Goal: Information Seeking & Learning: Compare options

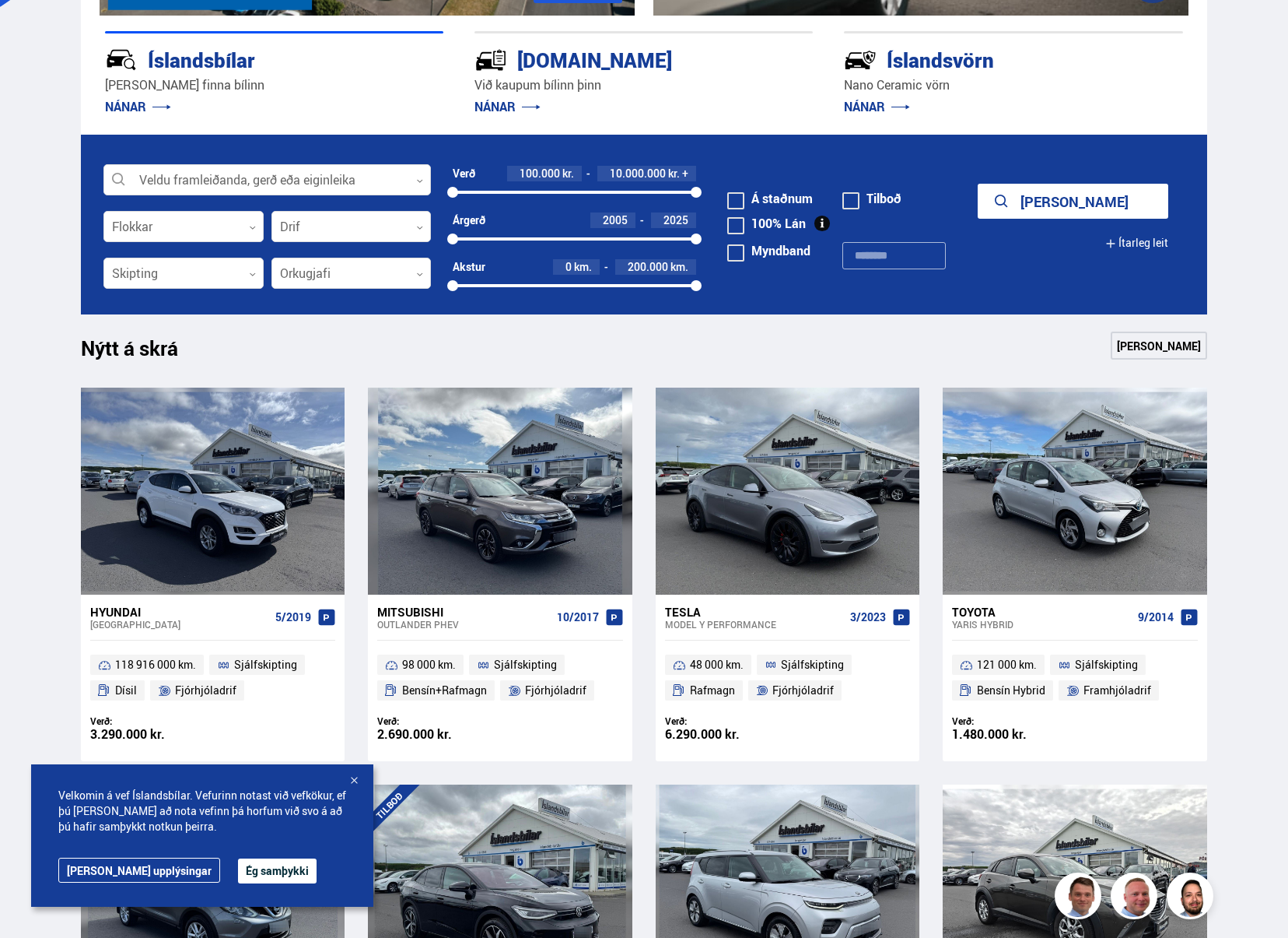
scroll to position [389, 0]
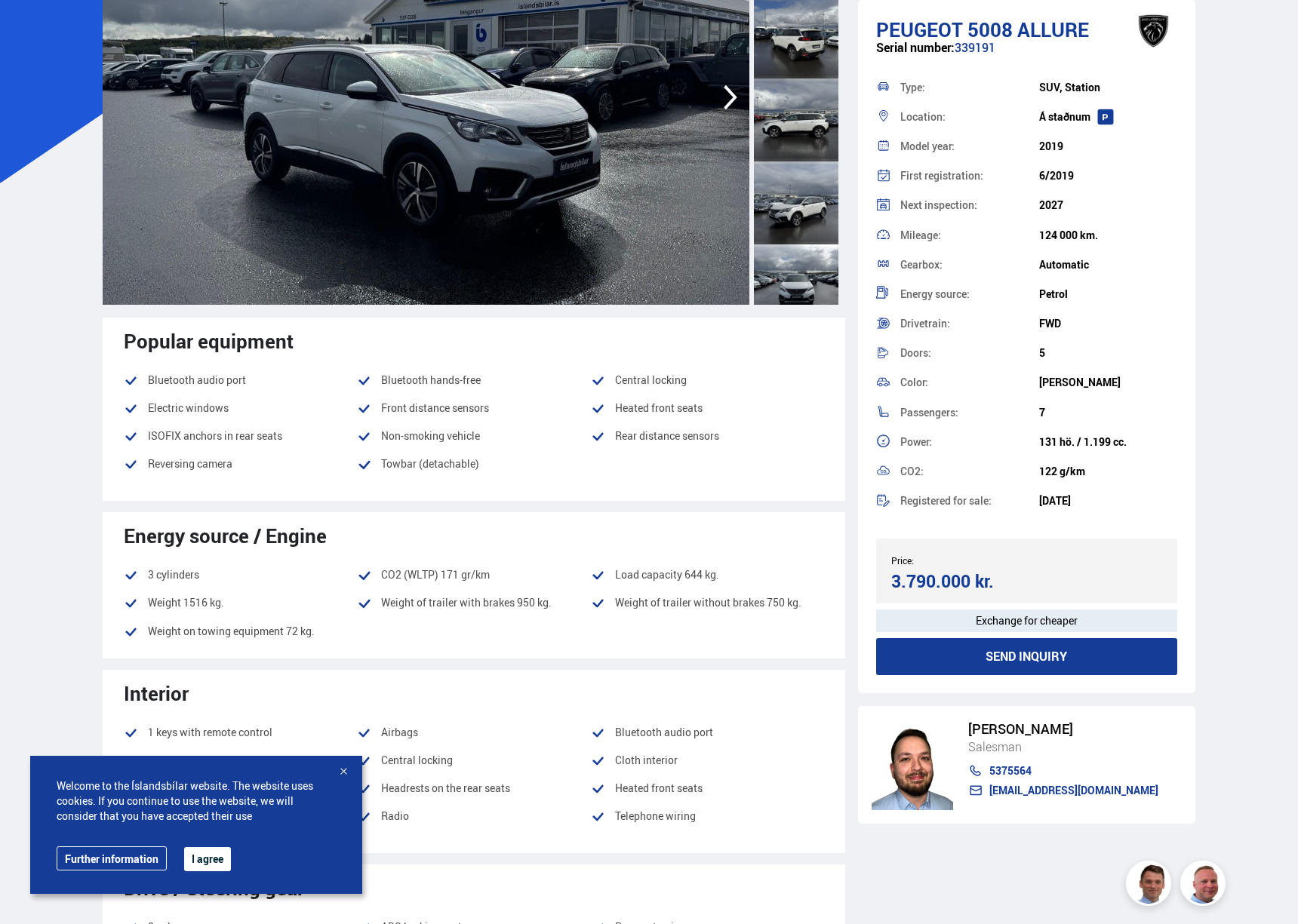
scroll to position [226, 0]
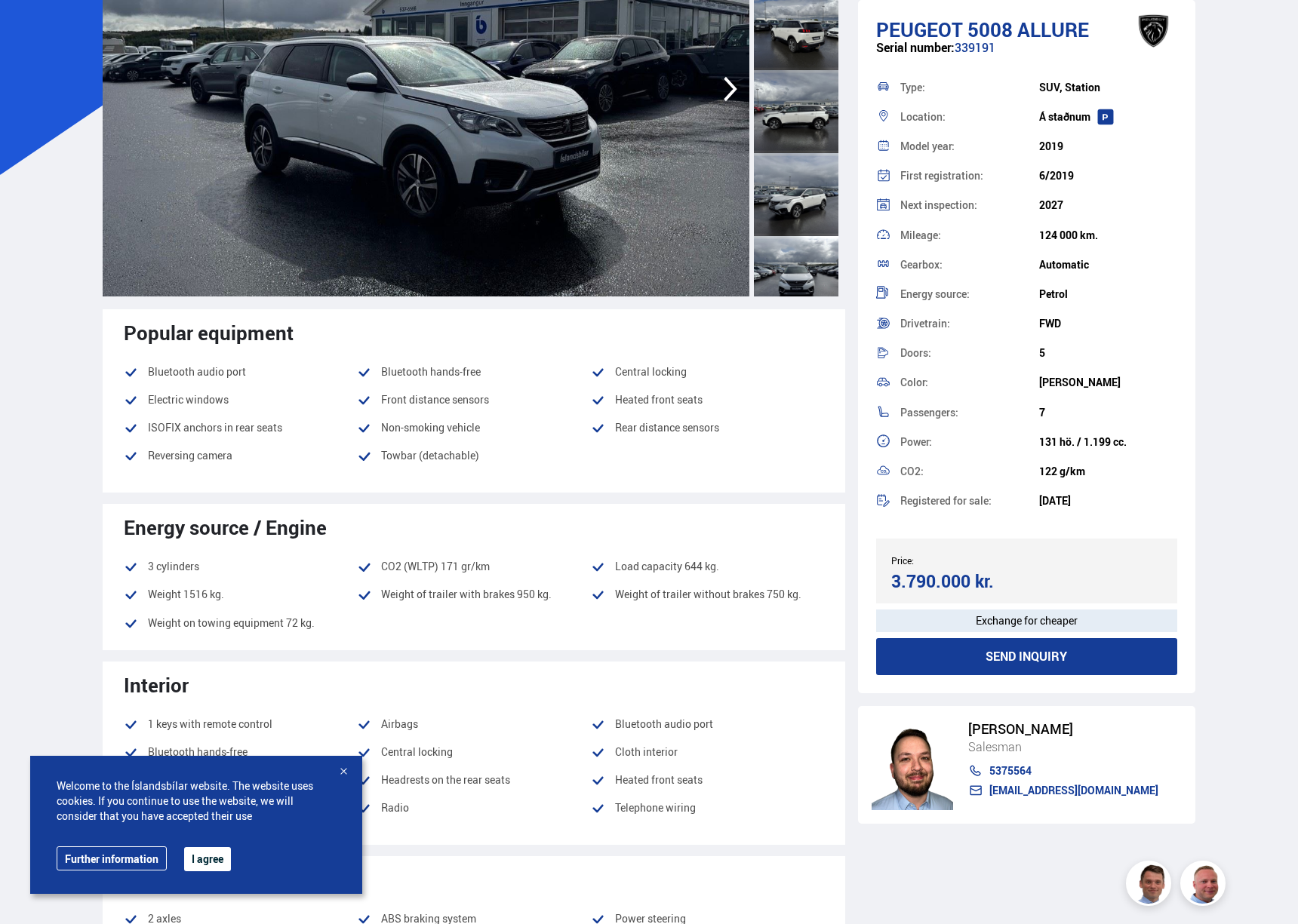
click at [196, 858] on button "I agree" at bounding box center [207, 859] width 47 height 24
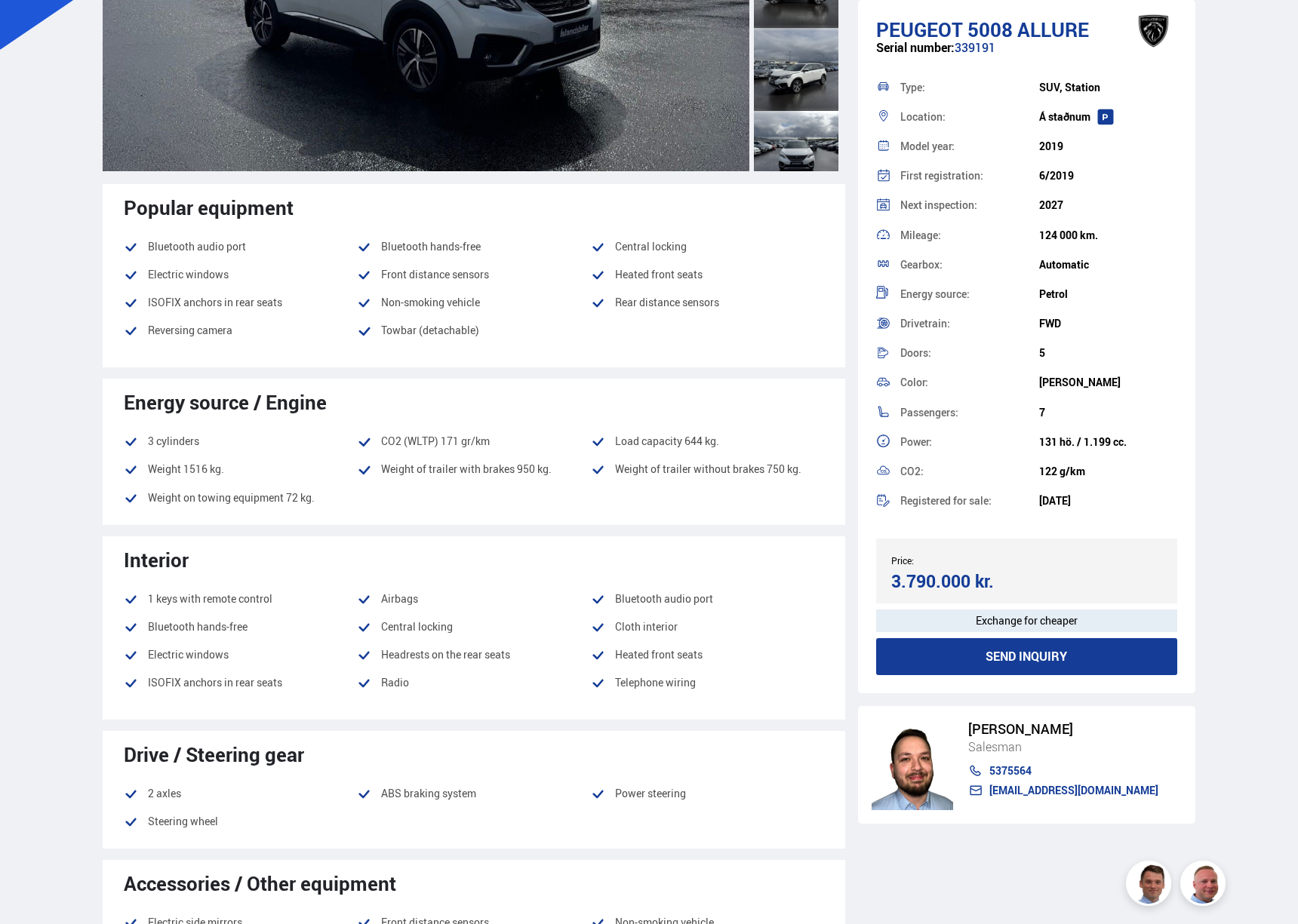
scroll to position [377, 0]
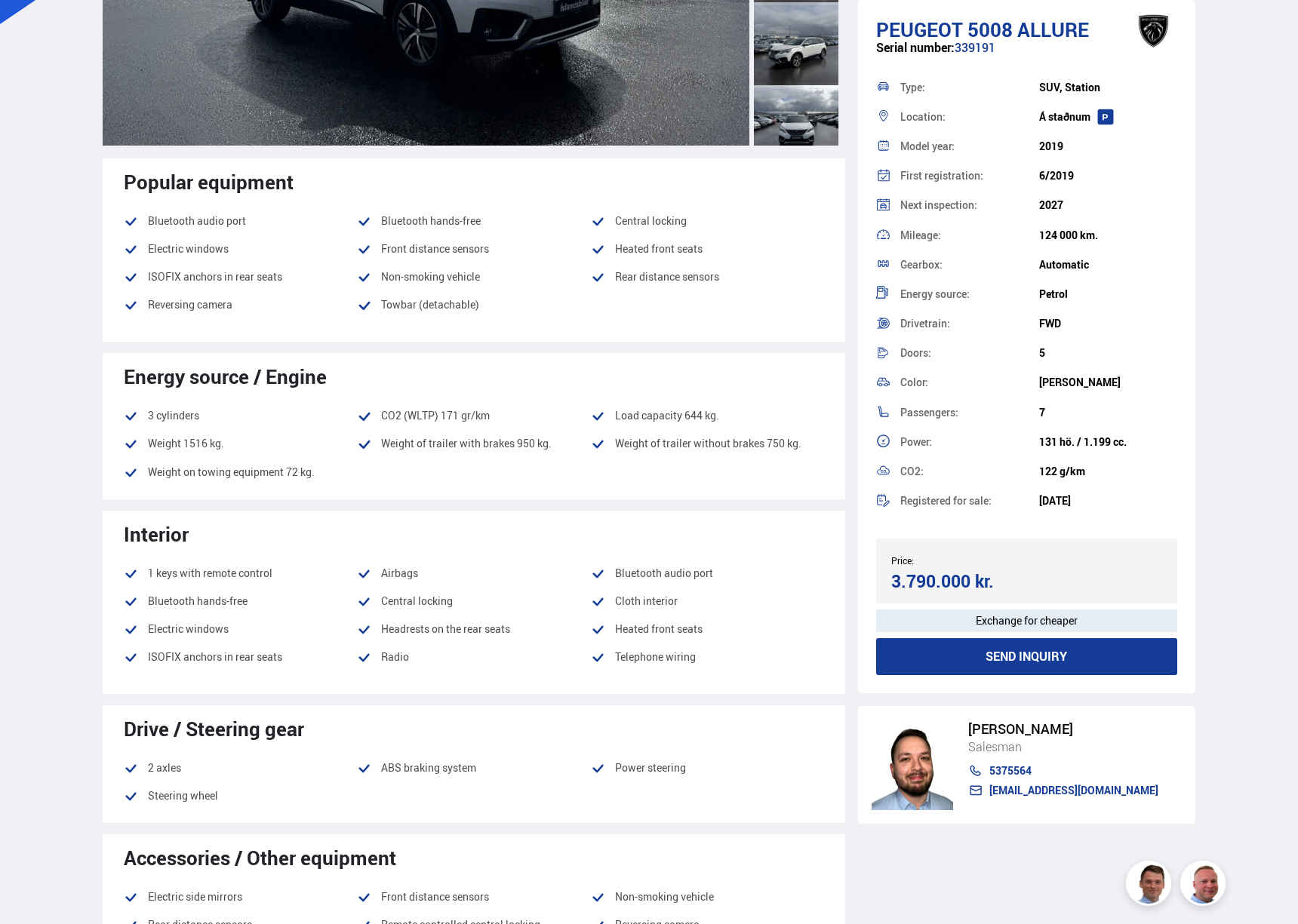
drag, startPoint x: 635, startPoint y: 642, endPoint x: 496, endPoint y: 505, distance: 195.2
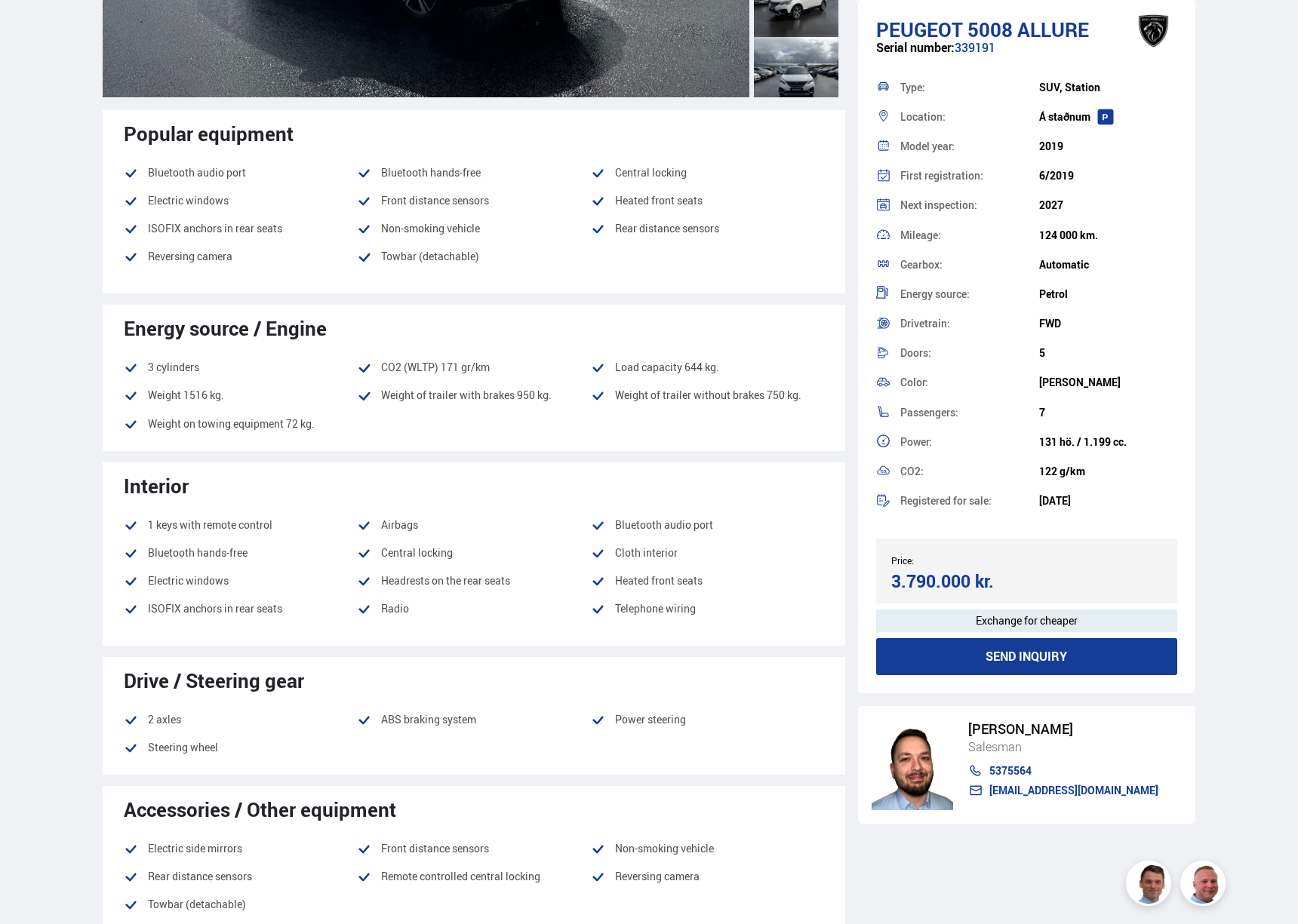
scroll to position [453, 0]
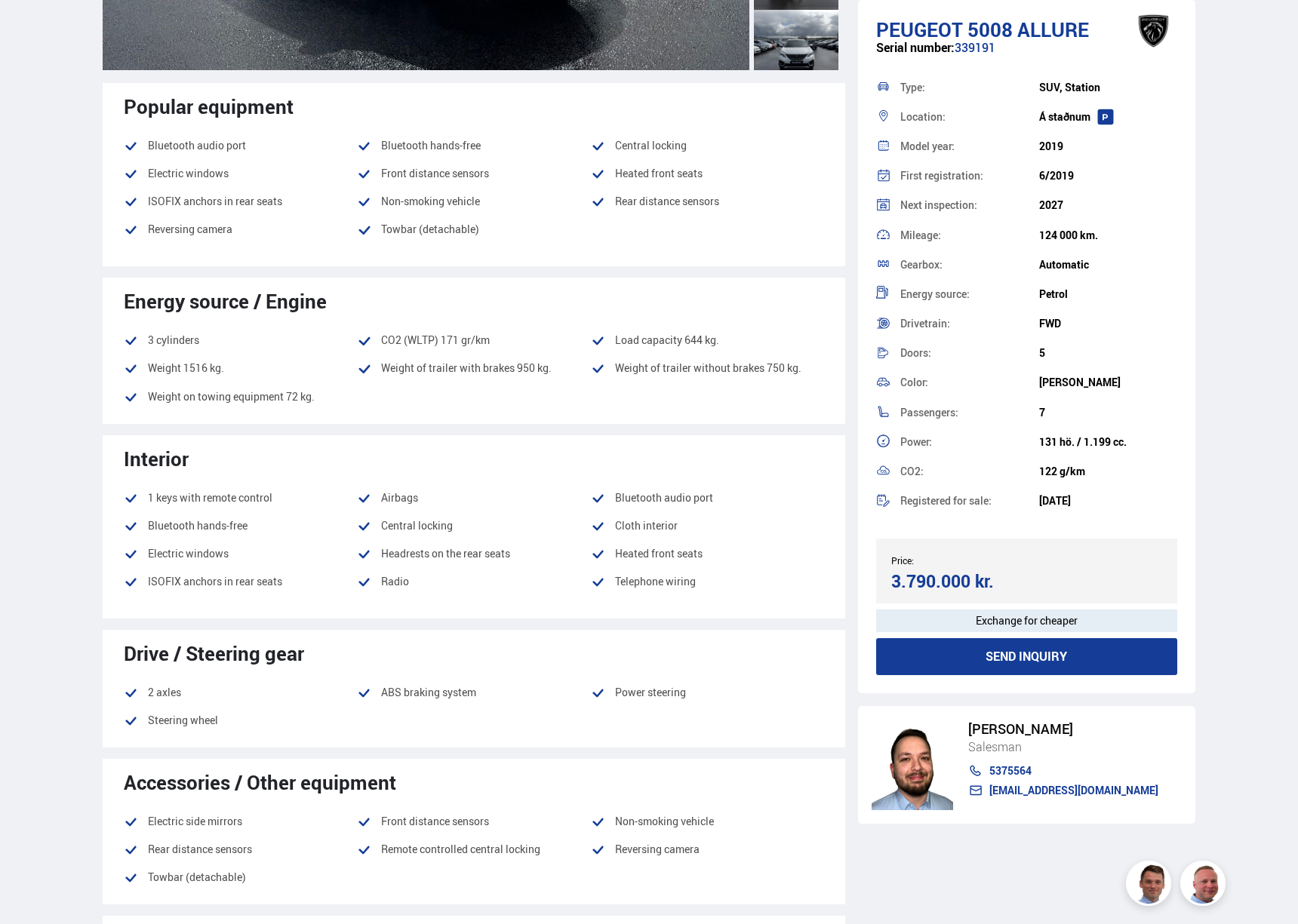
drag, startPoint x: 491, startPoint y: 510, endPoint x: 29, endPoint y: 505, distance: 462.0
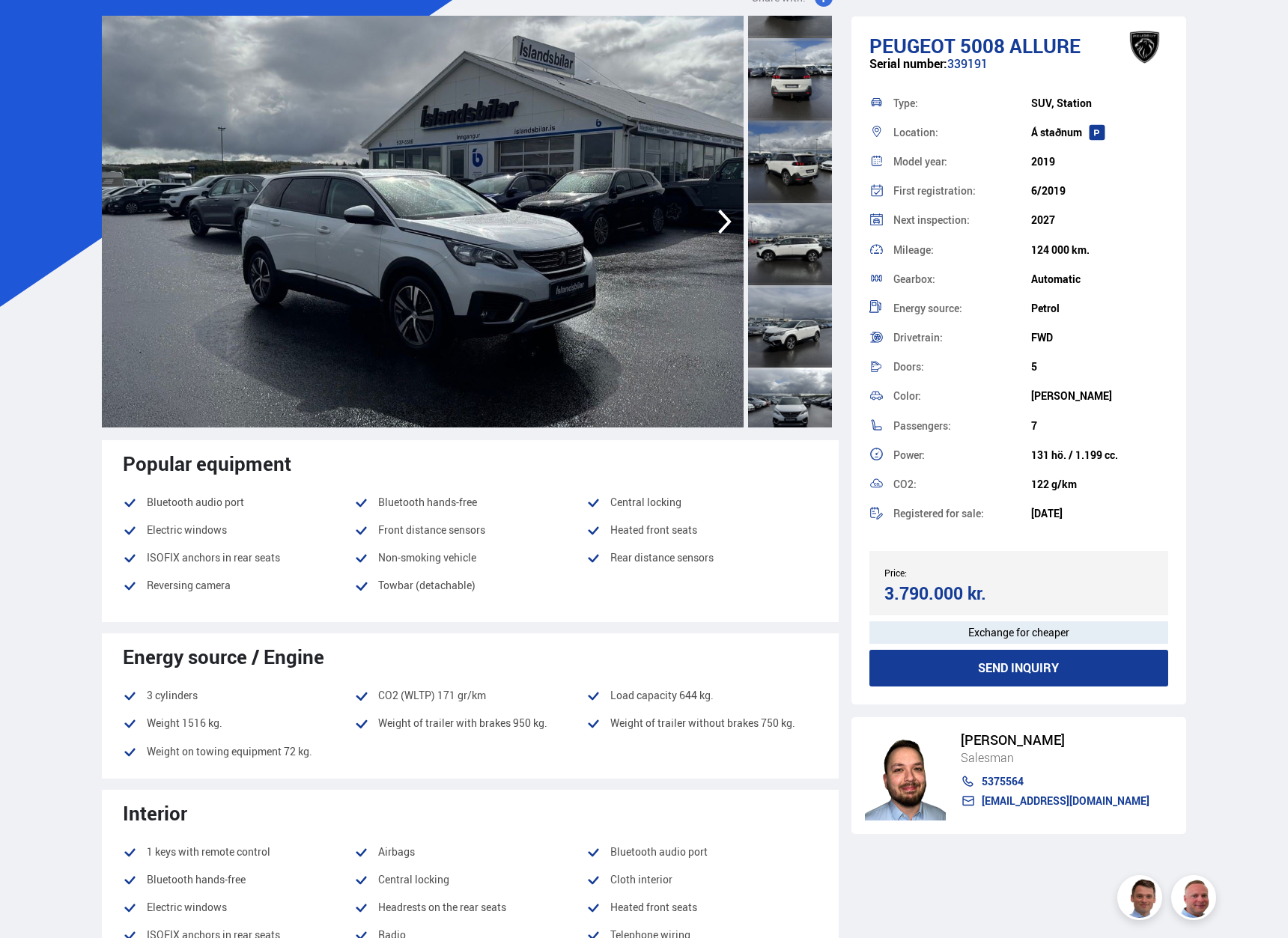
scroll to position [0, 0]
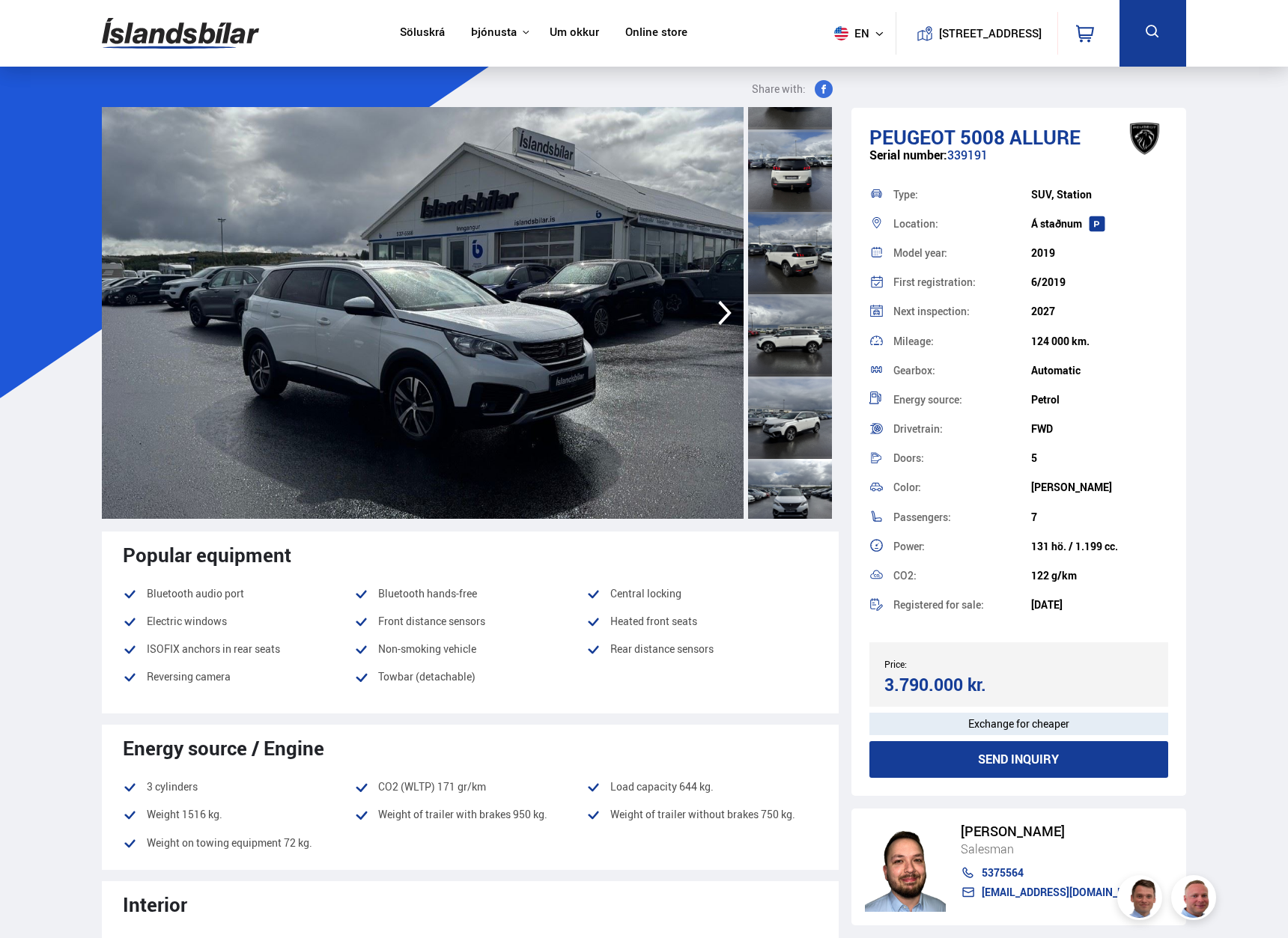
drag, startPoint x: 991, startPoint y: 155, endPoint x: 951, endPoint y: 155, distance: 40.0
click at [951, 155] on div "Serial number: 339191" at bounding box center [1018, 163] width 298 height 30
copy div "339191"
click at [788, 495] on div at bounding box center [789, 500] width 83 height 82
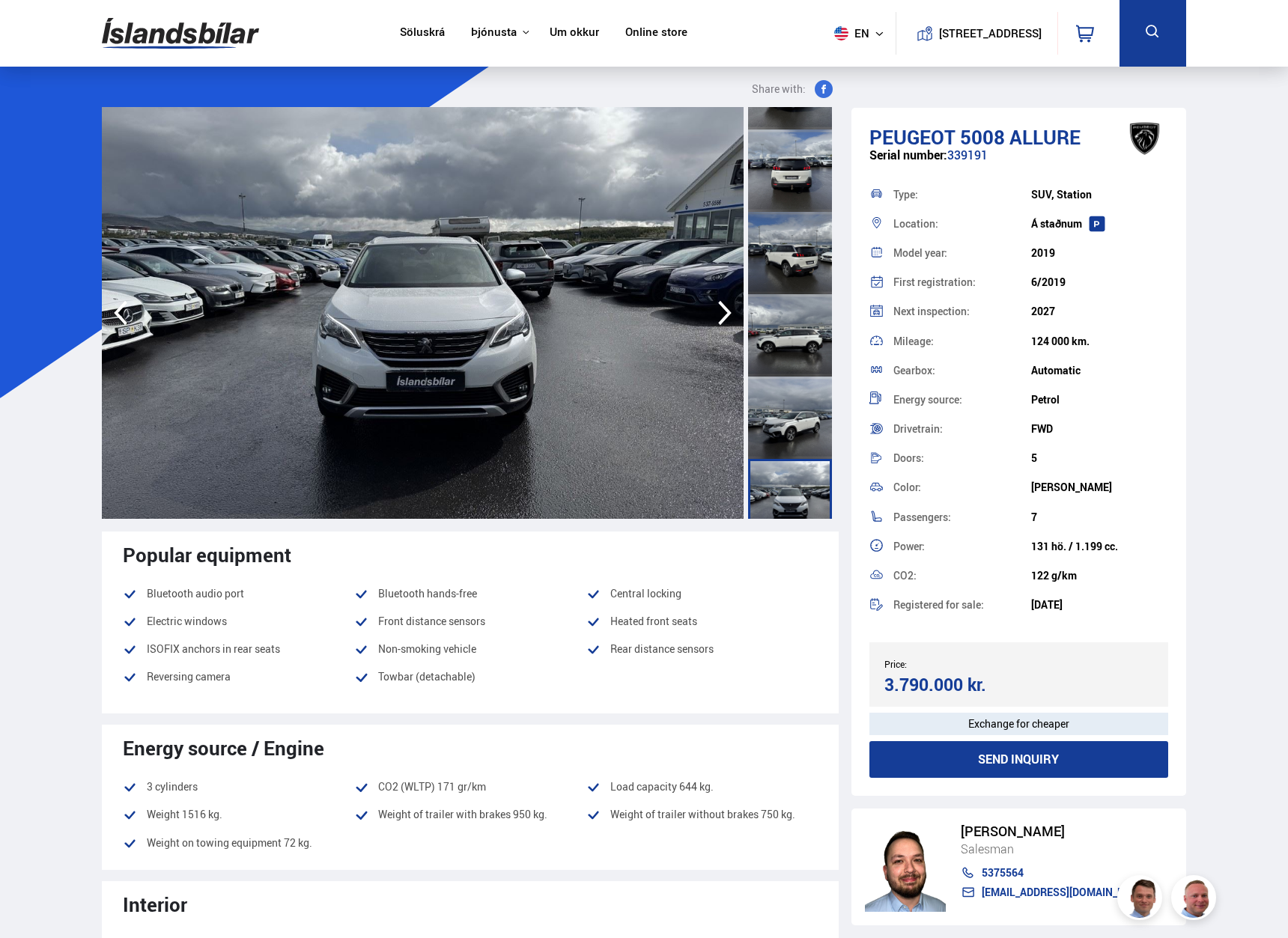
click at [726, 317] on icon "button" at bounding box center [725, 313] width 14 height 25
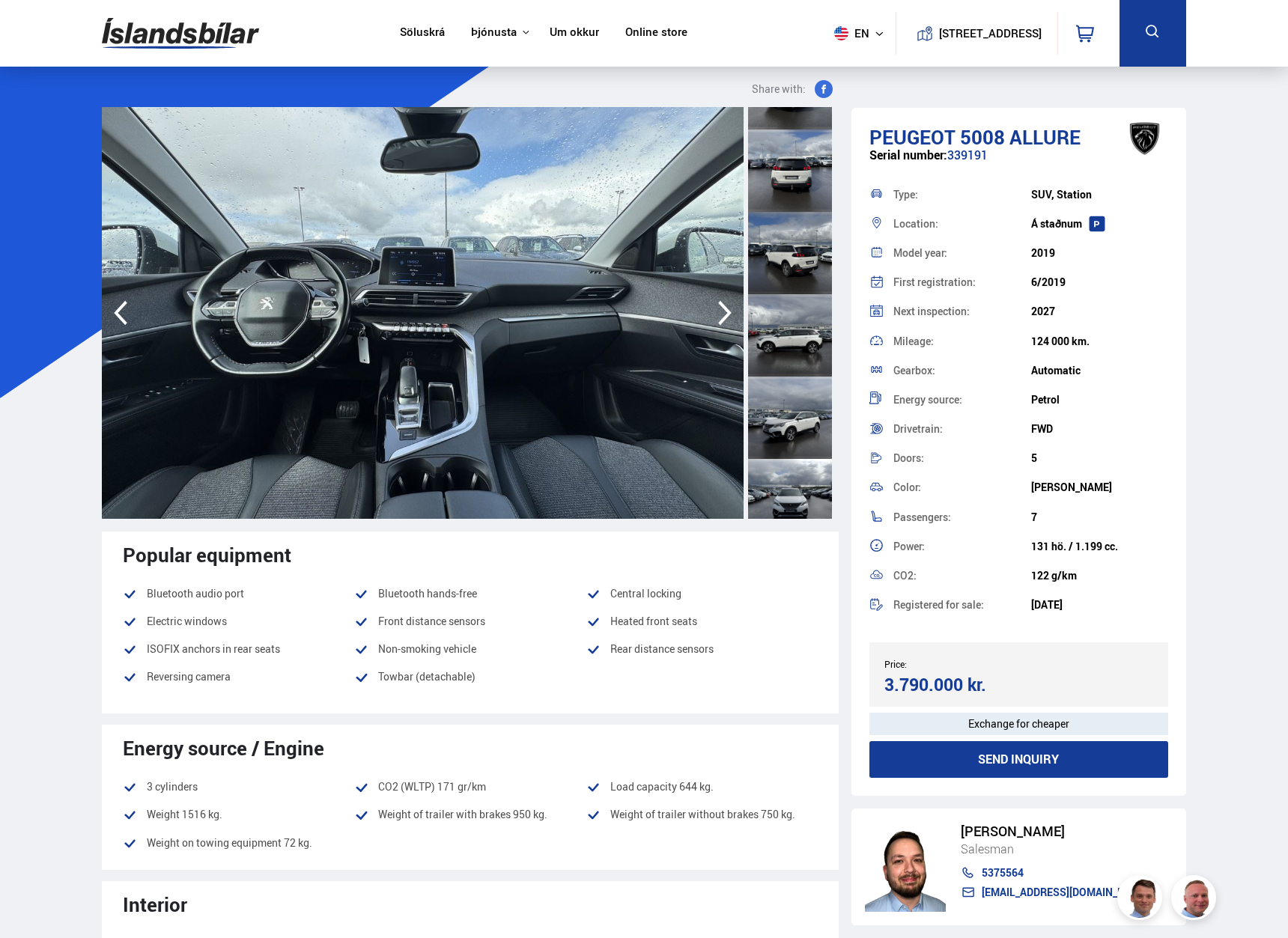
click at [726, 317] on icon "button" at bounding box center [725, 313] width 14 height 25
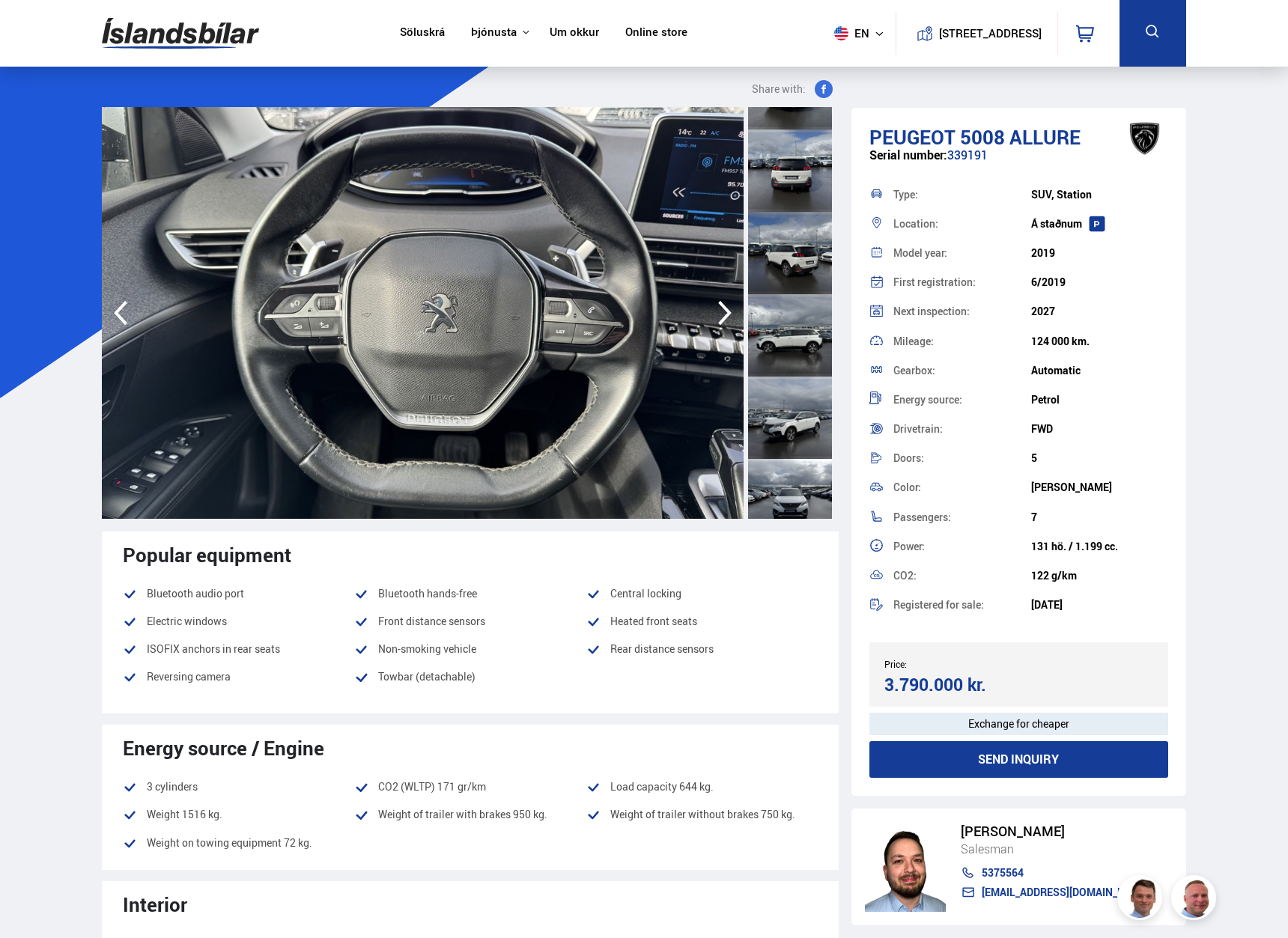
click at [726, 317] on icon "button" at bounding box center [725, 313] width 14 height 25
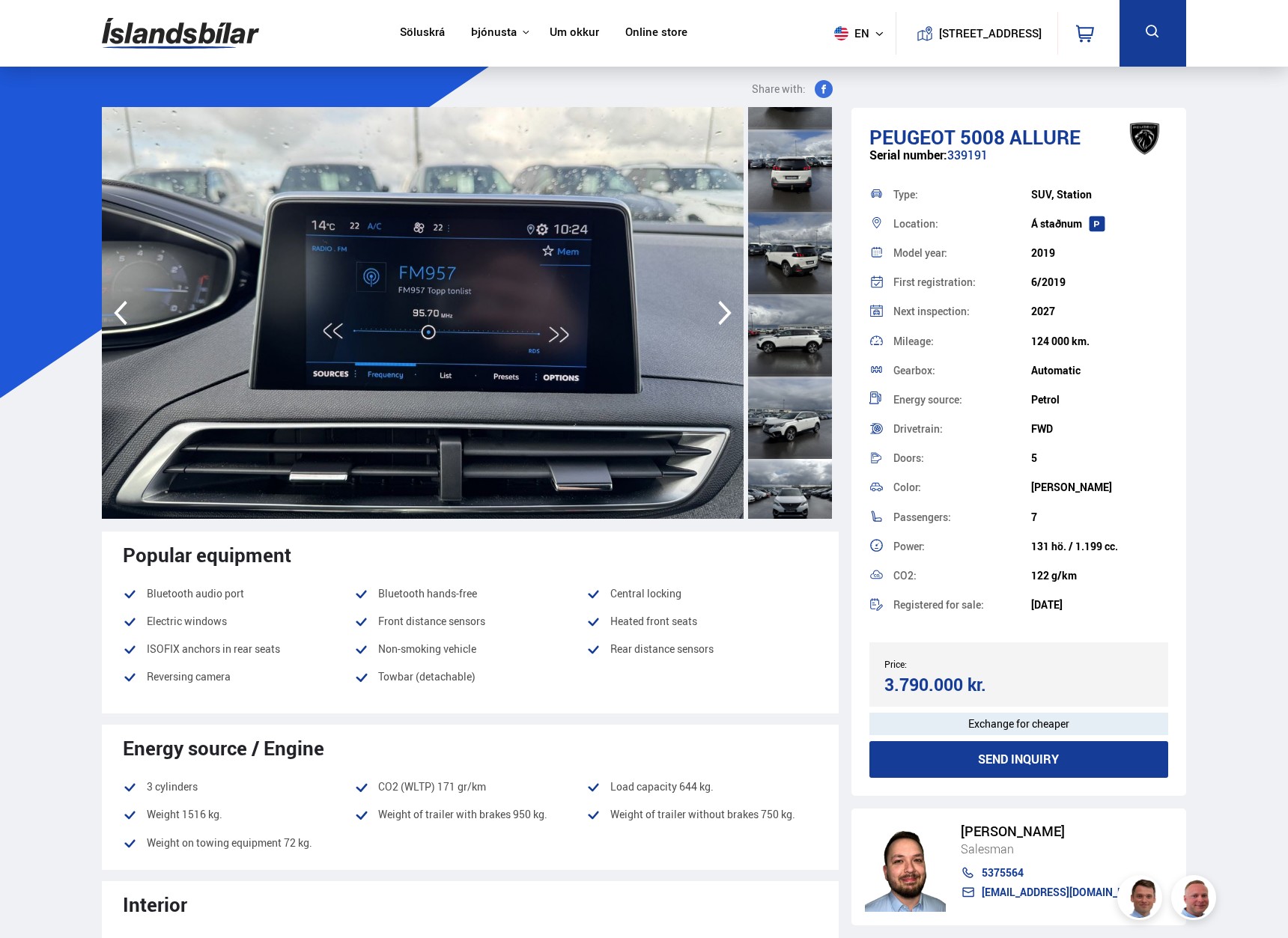
click at [726, 317] on icon "button" at bounding box center [725, 313] width 14 height 25
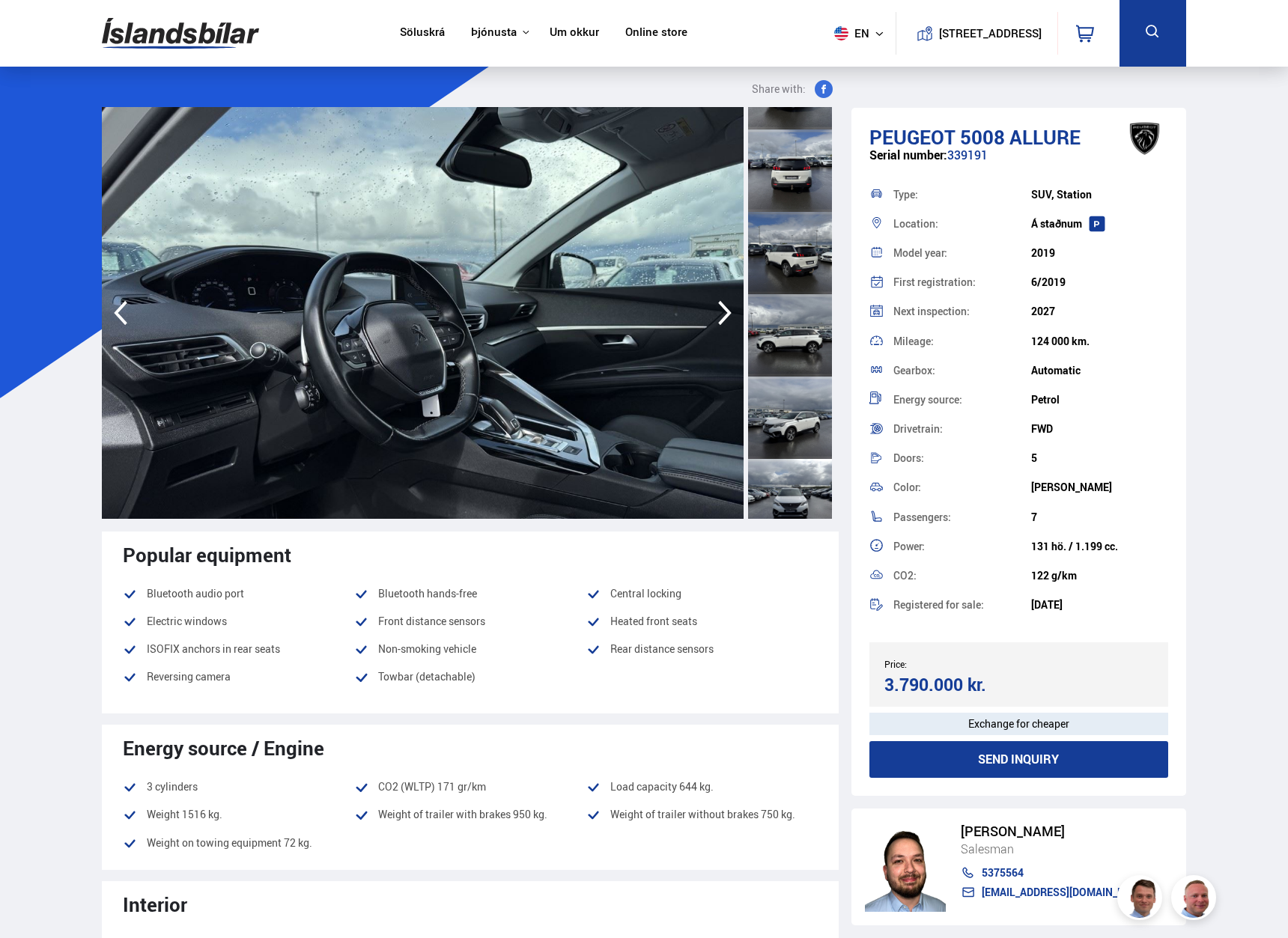
click at [726, 317] on icon "button" at bounding box center [725, 313] width 14 height 25
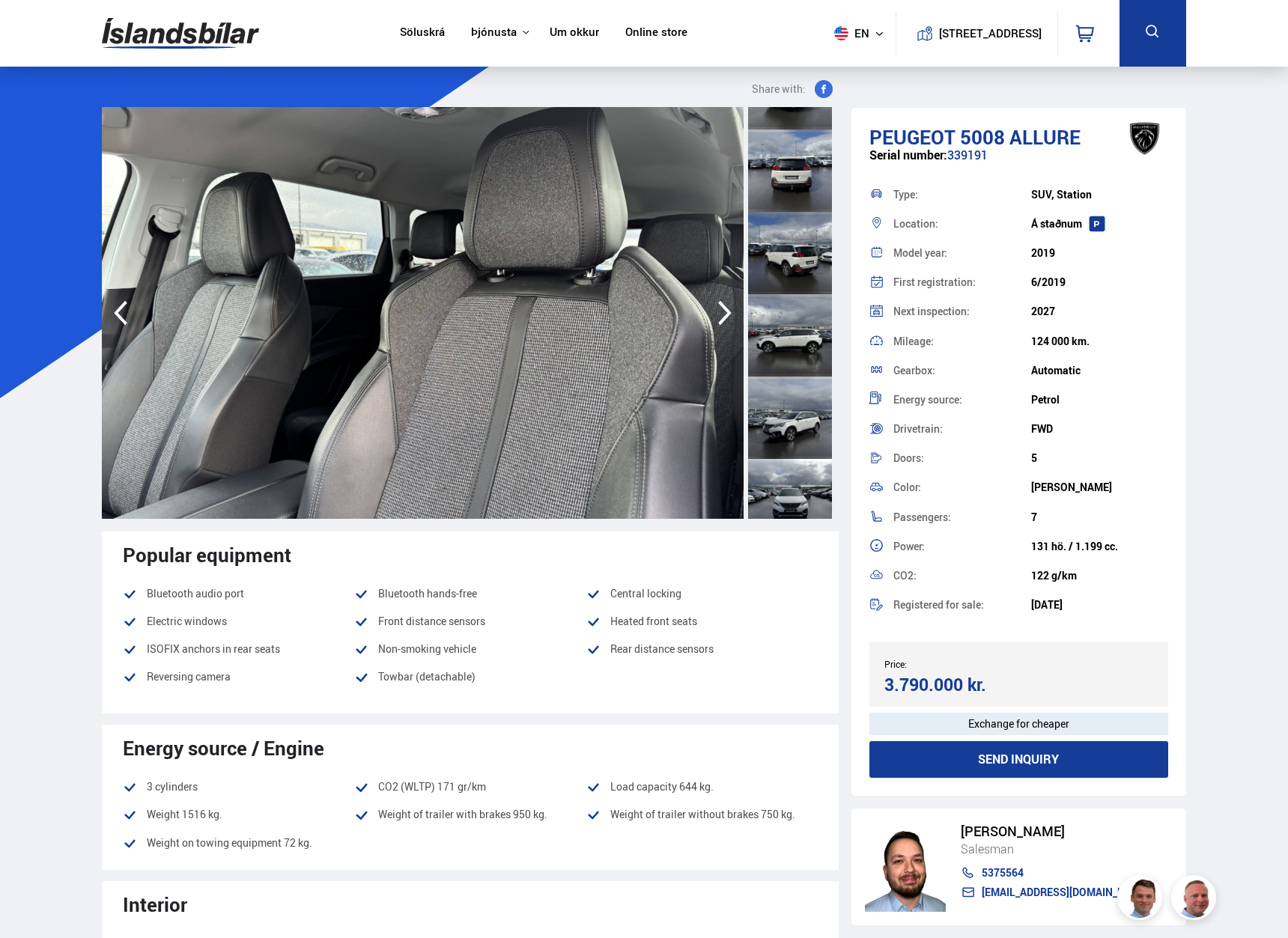
click at [726, 317] on icon "button" at bounding box center [725, 313] width 14 height 25
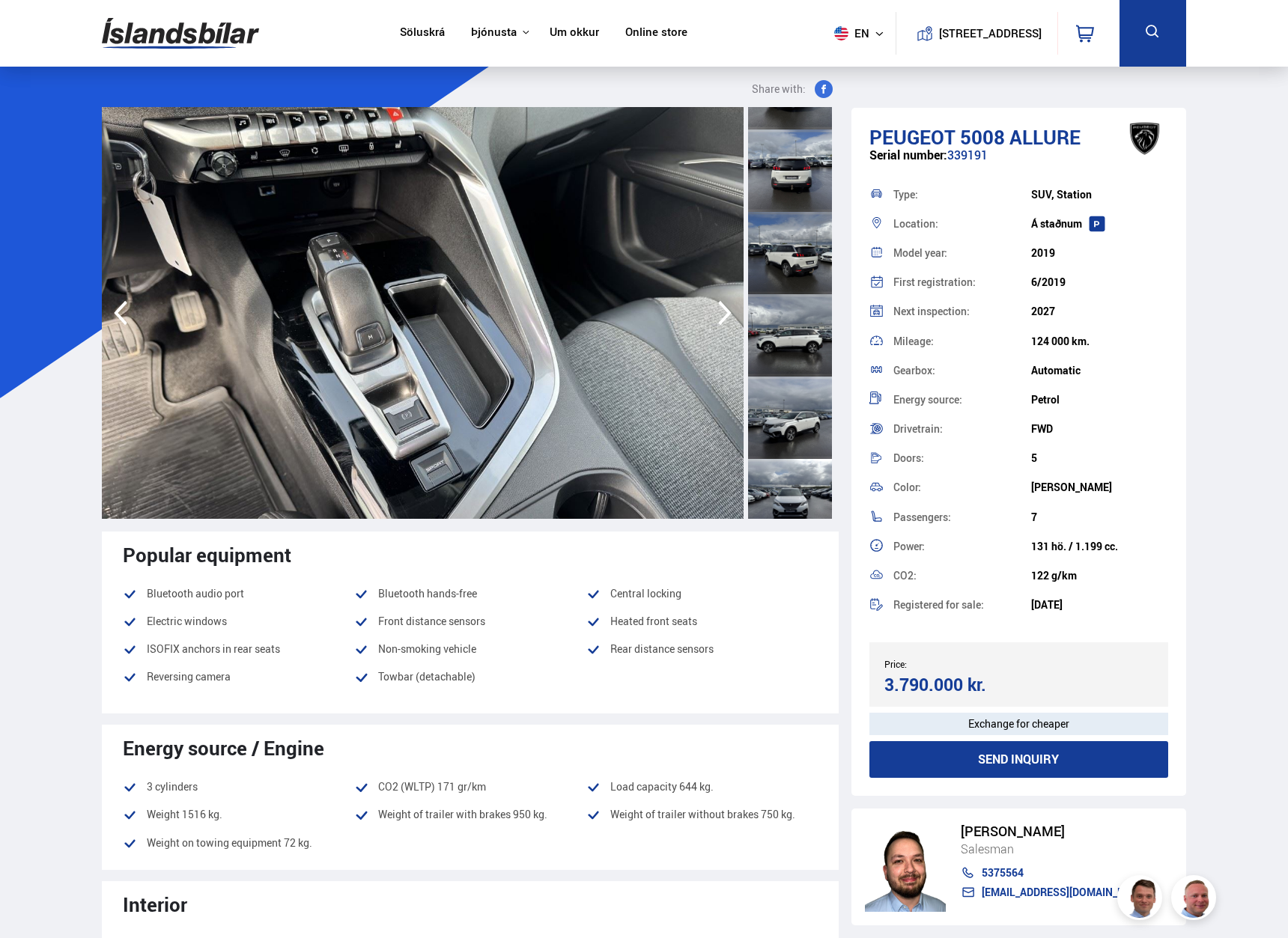
click at [726, 317] on icon "button" at bounding box center [725, 313] width 14 height 25
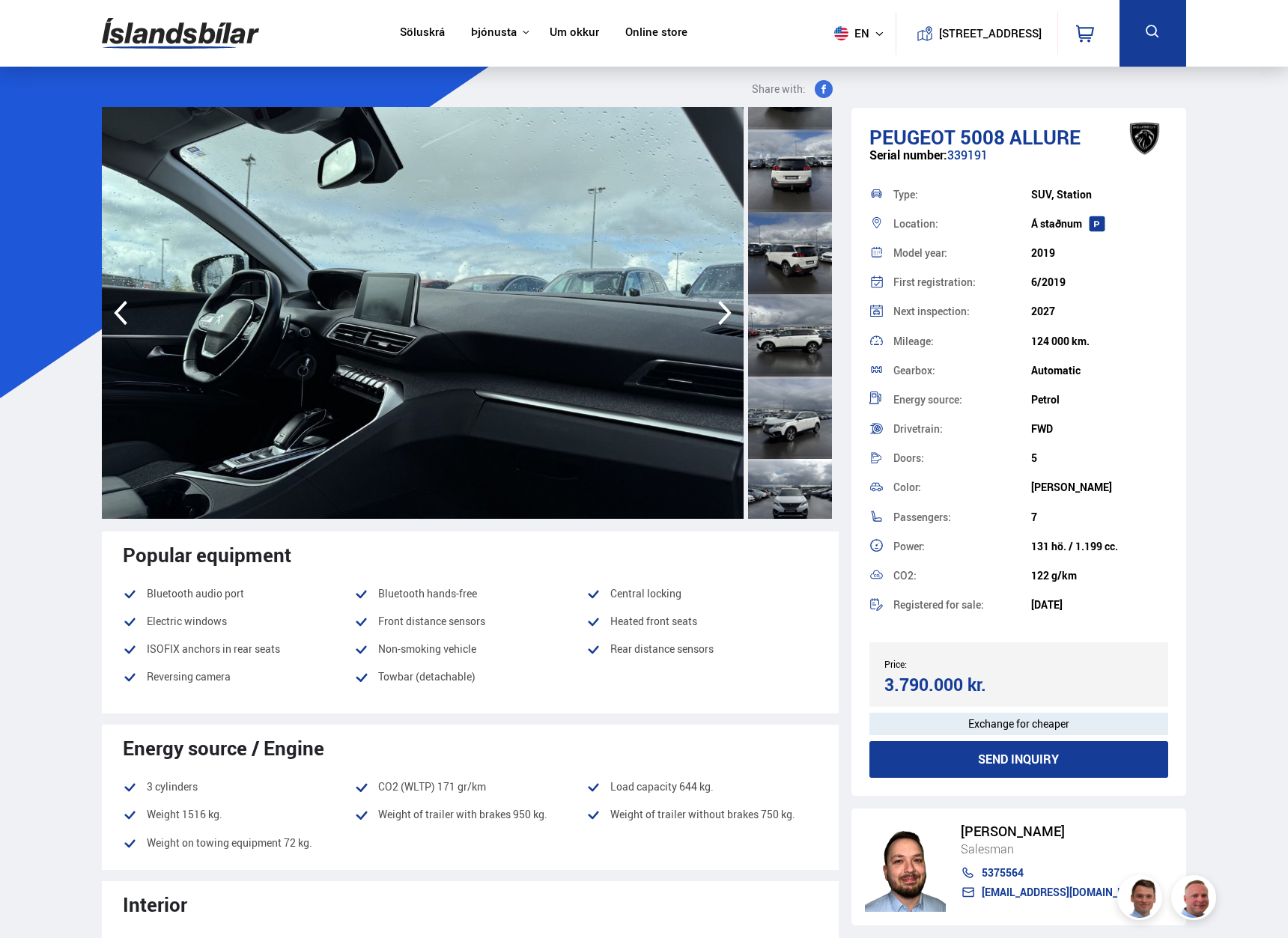
click at [726, 317] on icon "button" at bounding box center [725, 313] width 14 height 25
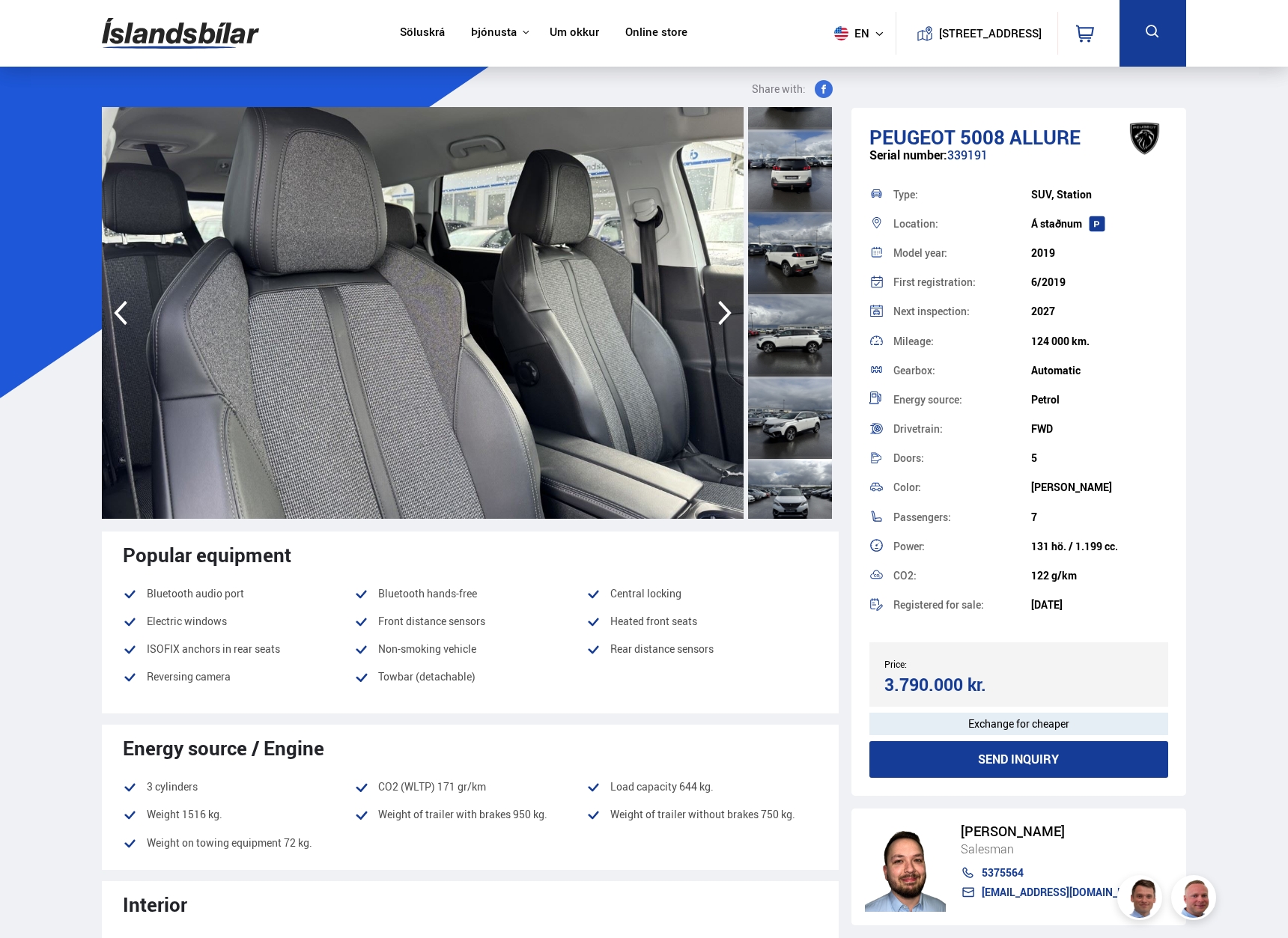
click at [726, 317] on icon "button" at bounding box center [725, 313] width 14 height 25
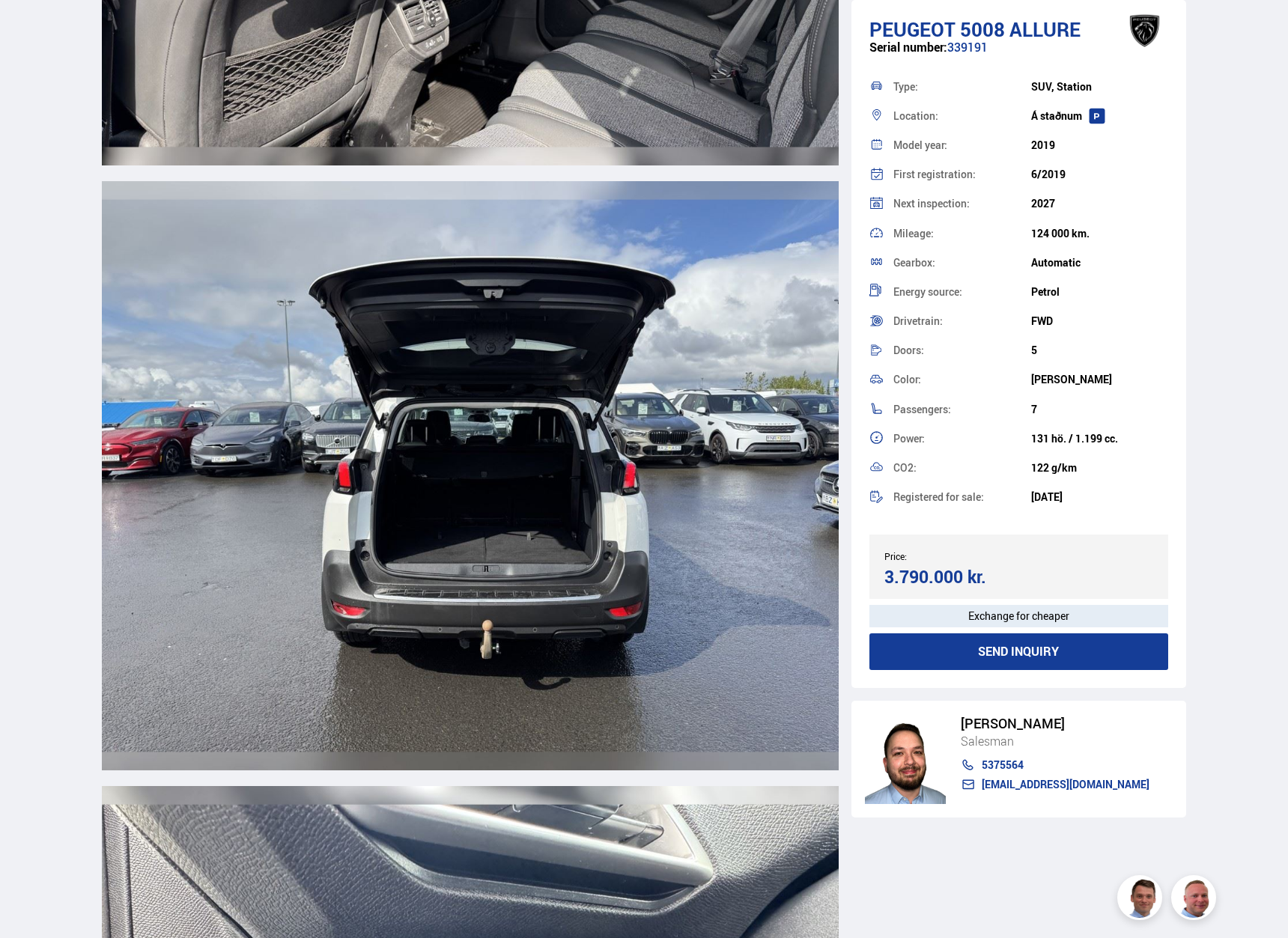
scroll to position [12481, 0]
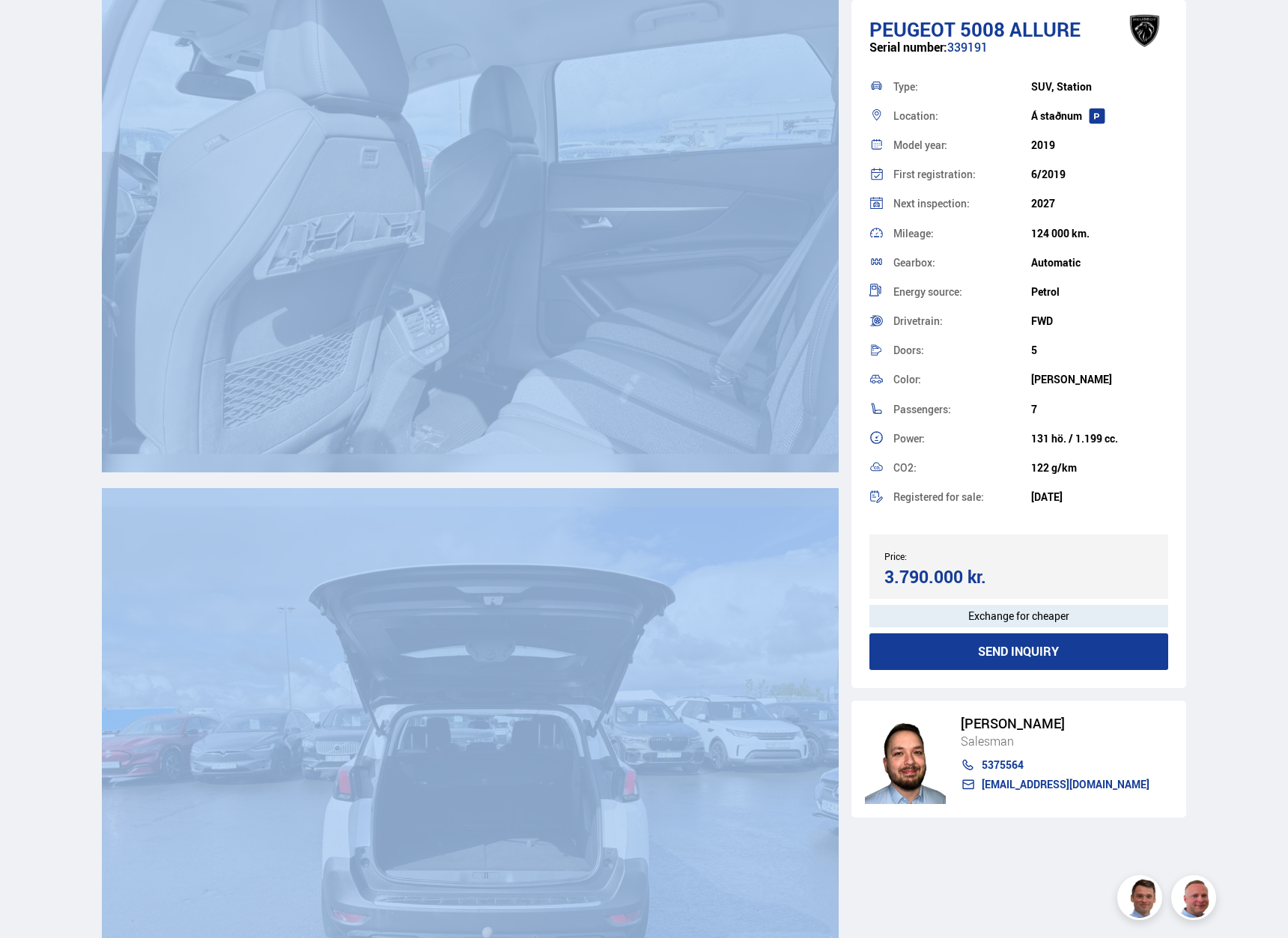
drag, startPoint x: 1287, startPoint y: 644, endPoint x: 1225, endPoint y: 146, distance: 501.8
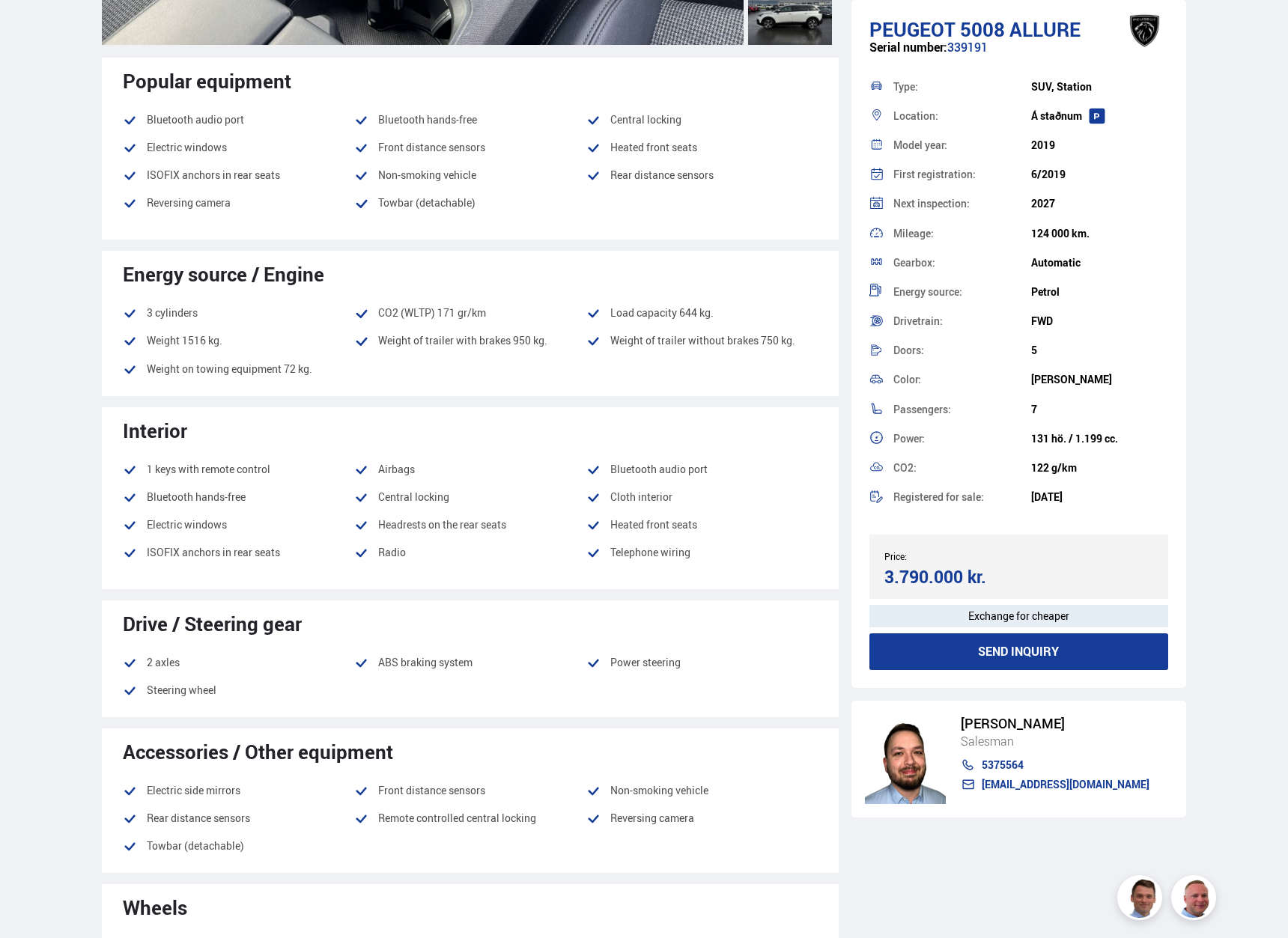
scroll to position [0, 0]
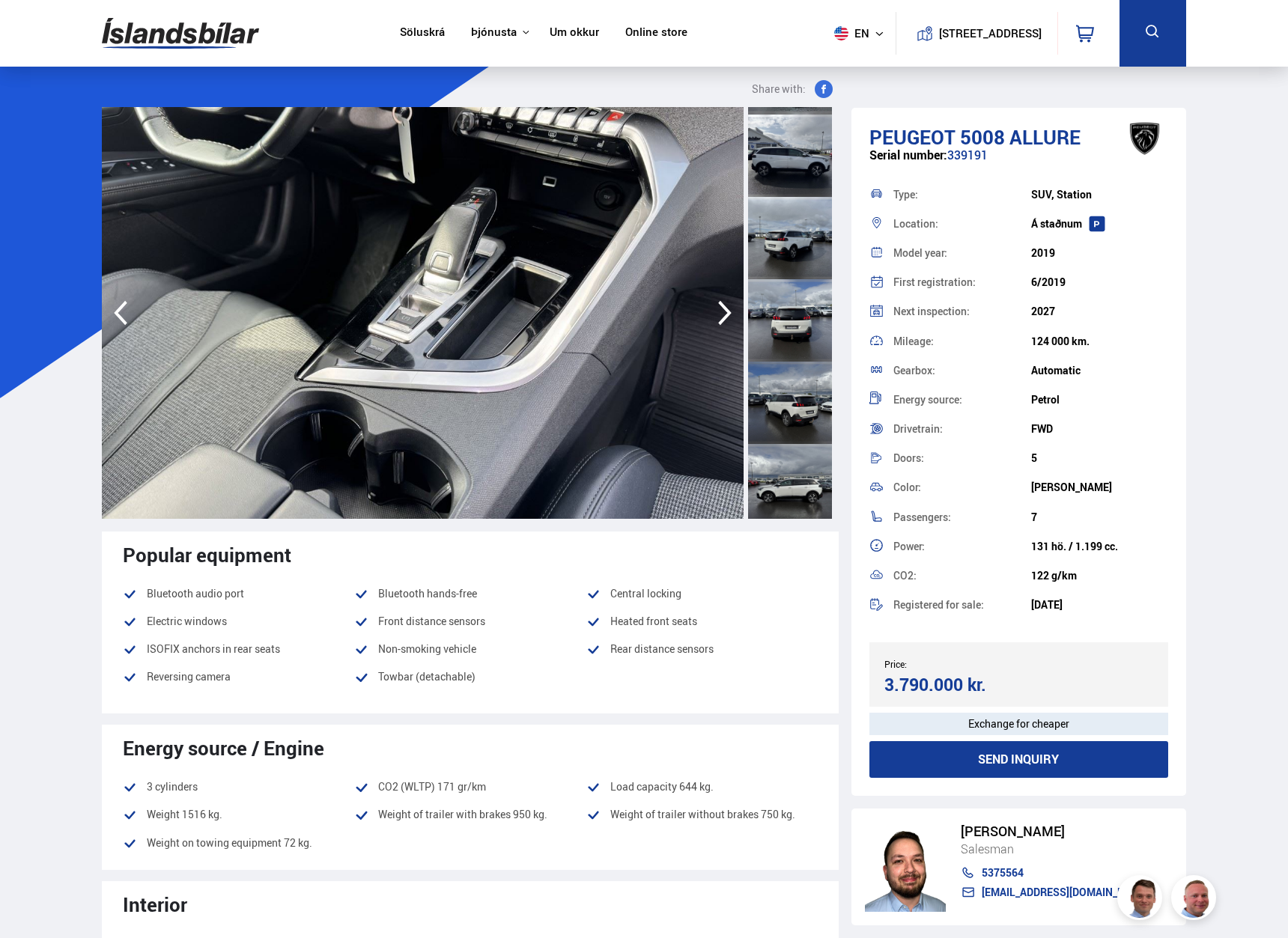
click at [410, 33] on link "Söluskrá" at bounding box center [422, 32] width 44 height 16
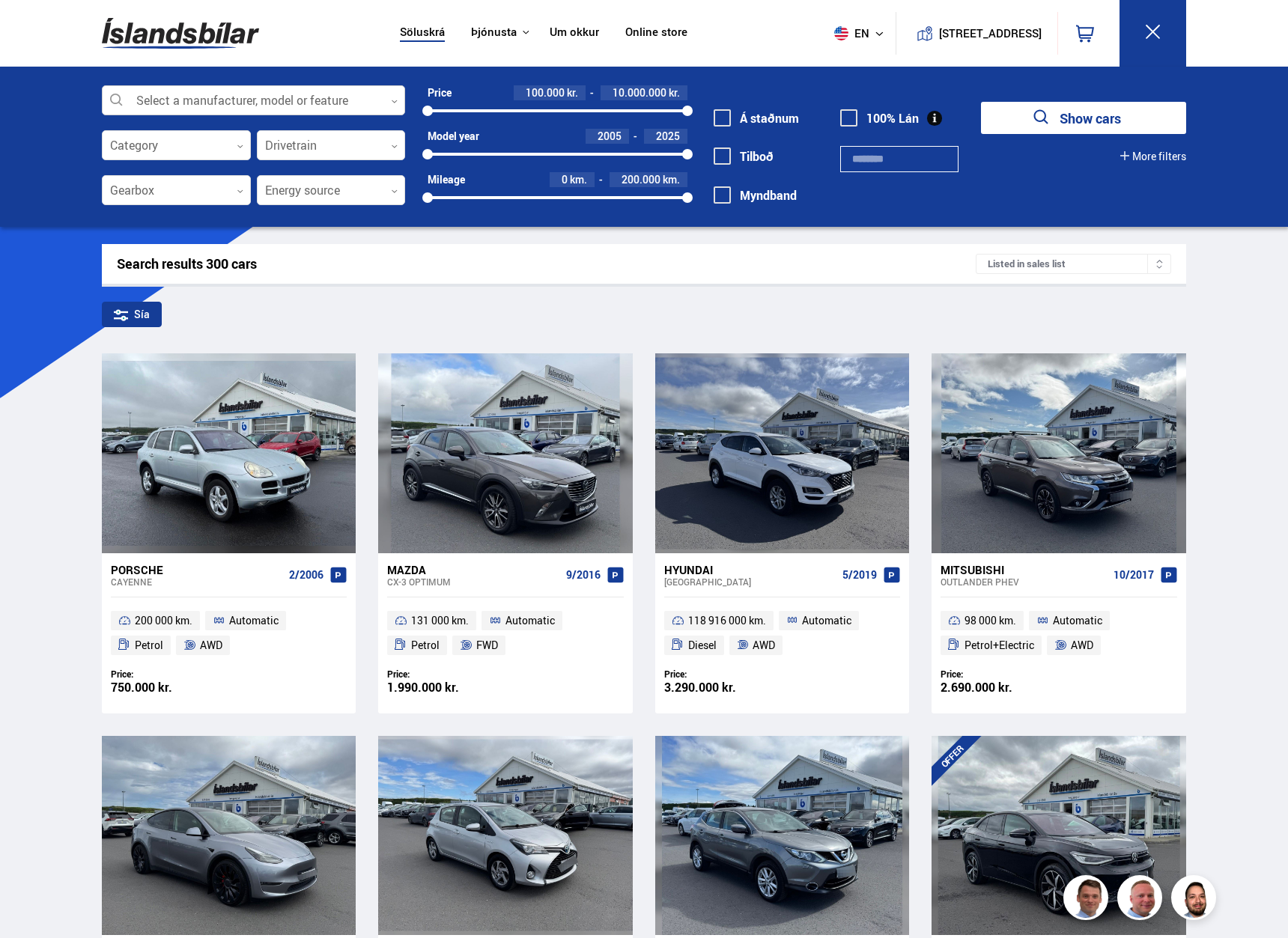
click at [246, 103] on div at bounding box center [253, 101] width 303 height 30
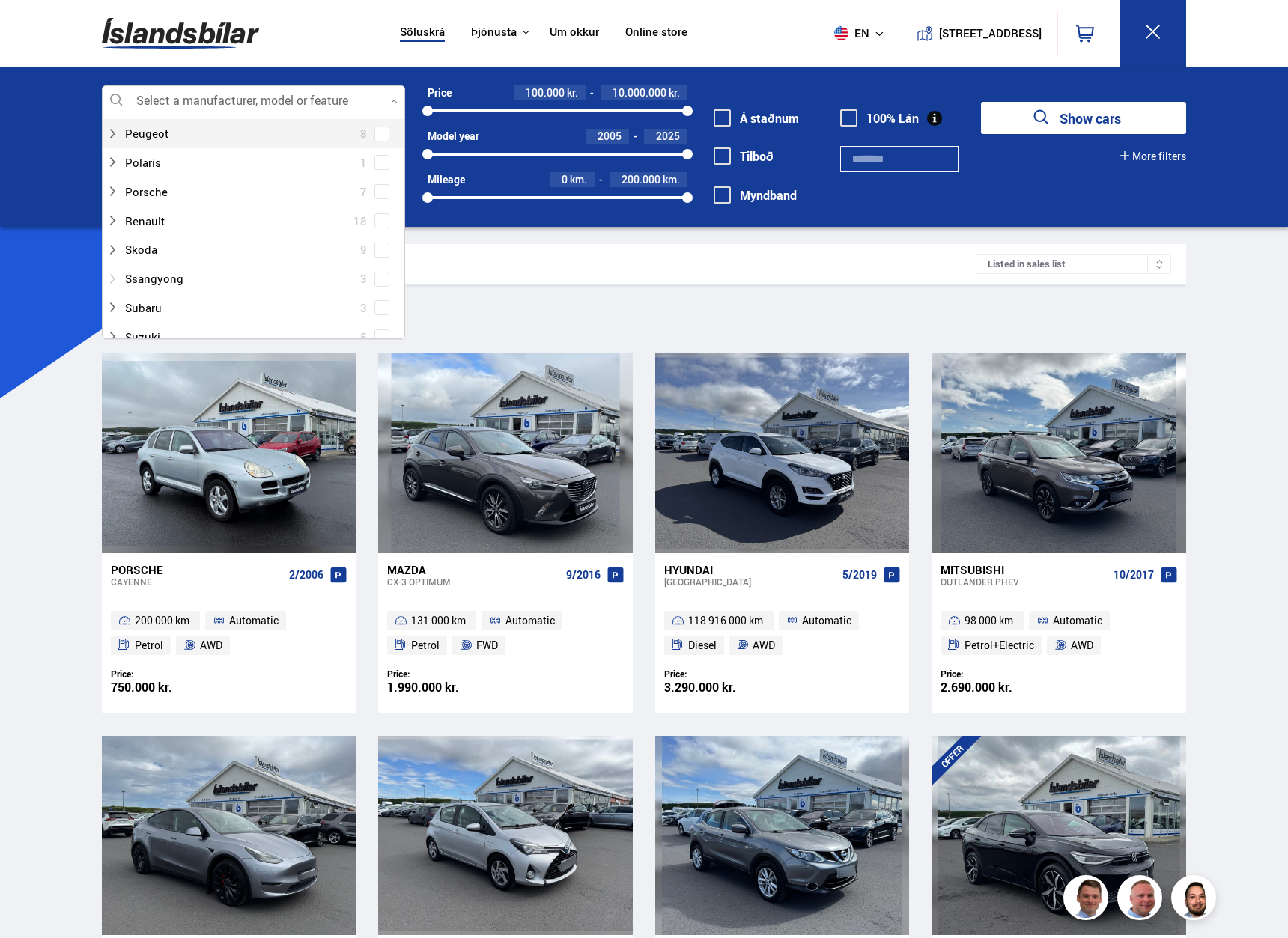
scroll to position [749, 0]
click at [167, 250] on div at bounding box center [238, 248] width 264 height 21
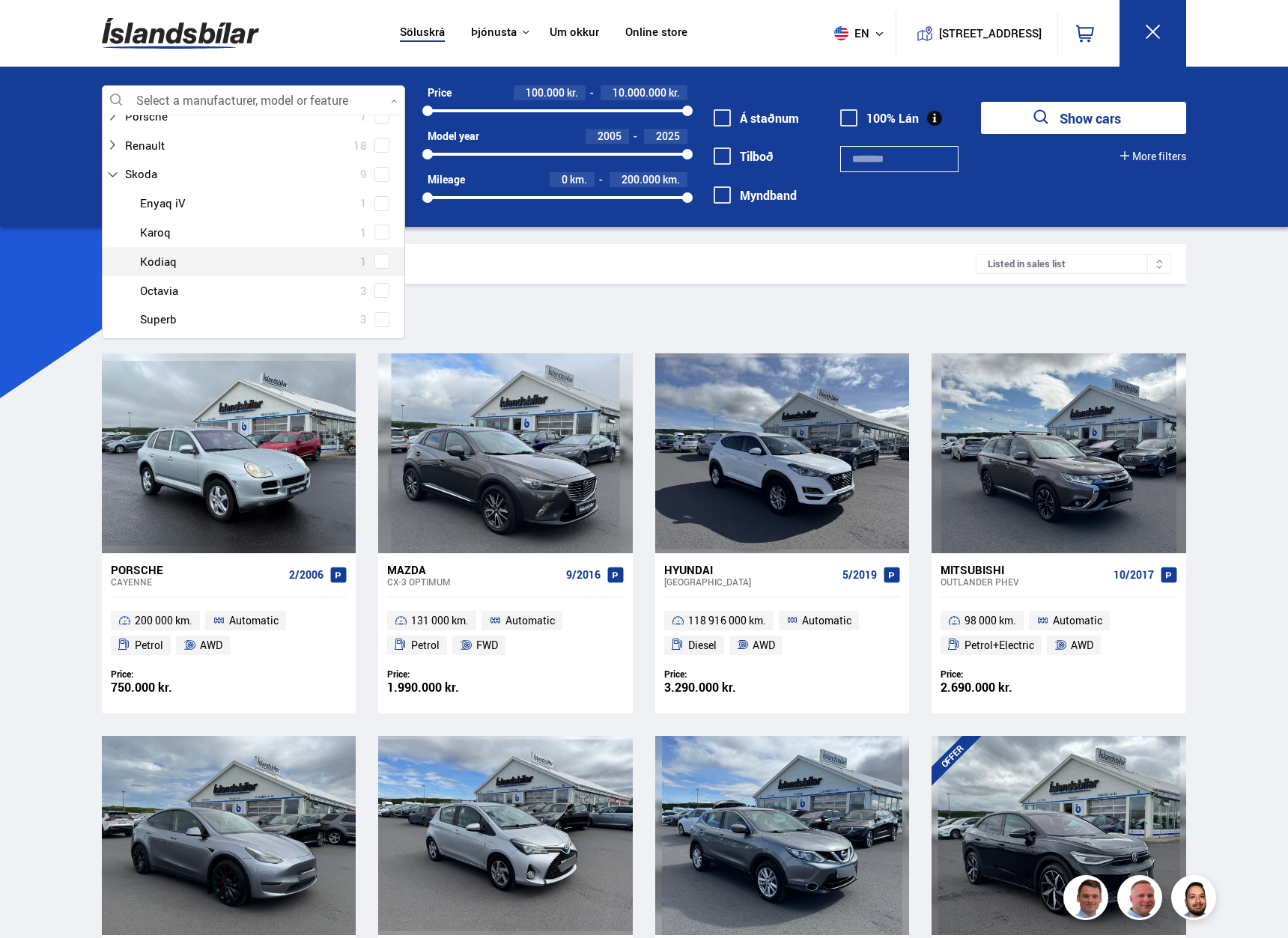
click at [173, 263] on div at bounding box center [268, 261] width 264 height 21
click at [374, 263] on span at bounding box center [382, 261] width 15 height 15
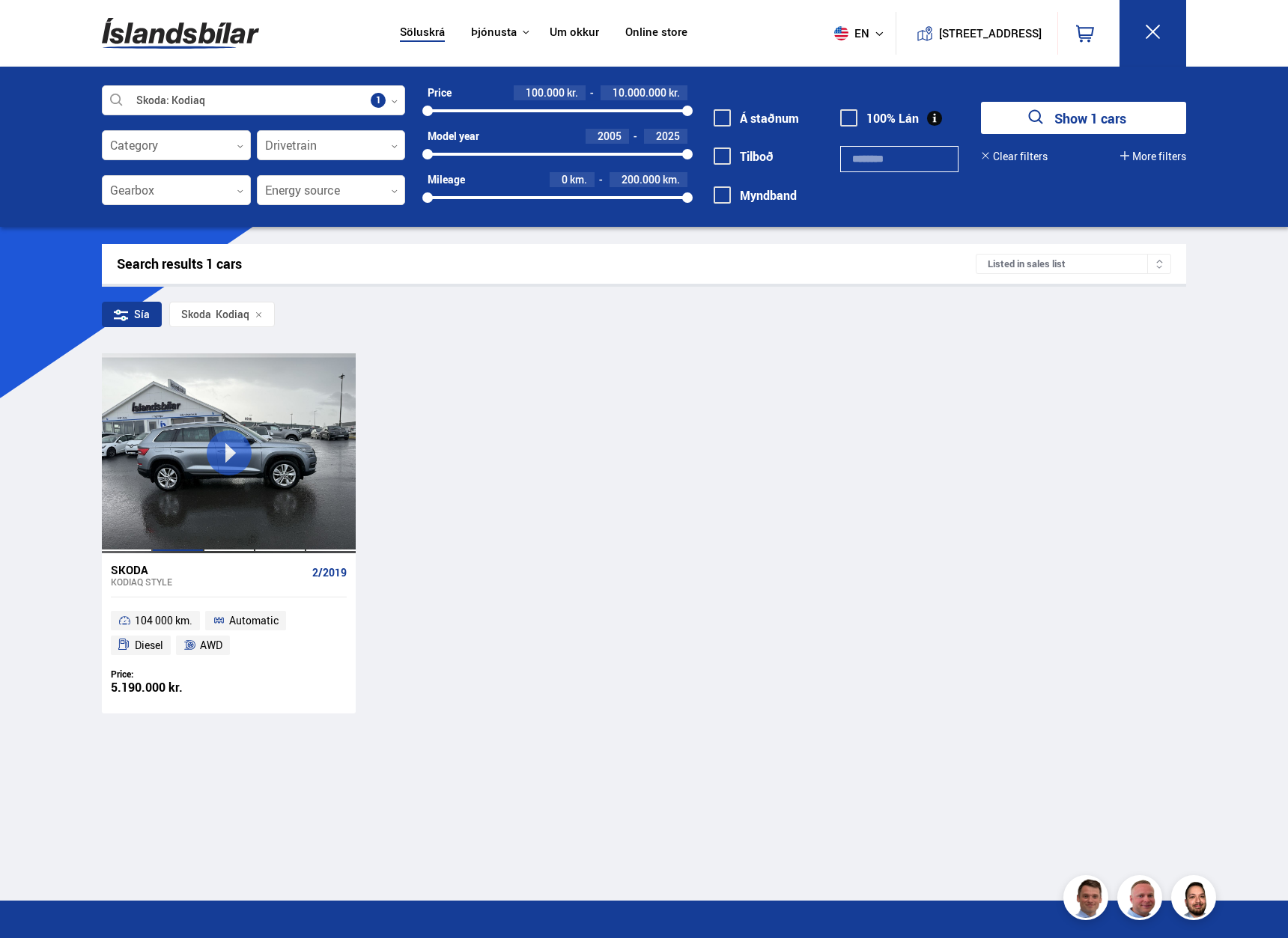
click at [187, 510] on div at bounding box center [177, 452] width 51 height 199
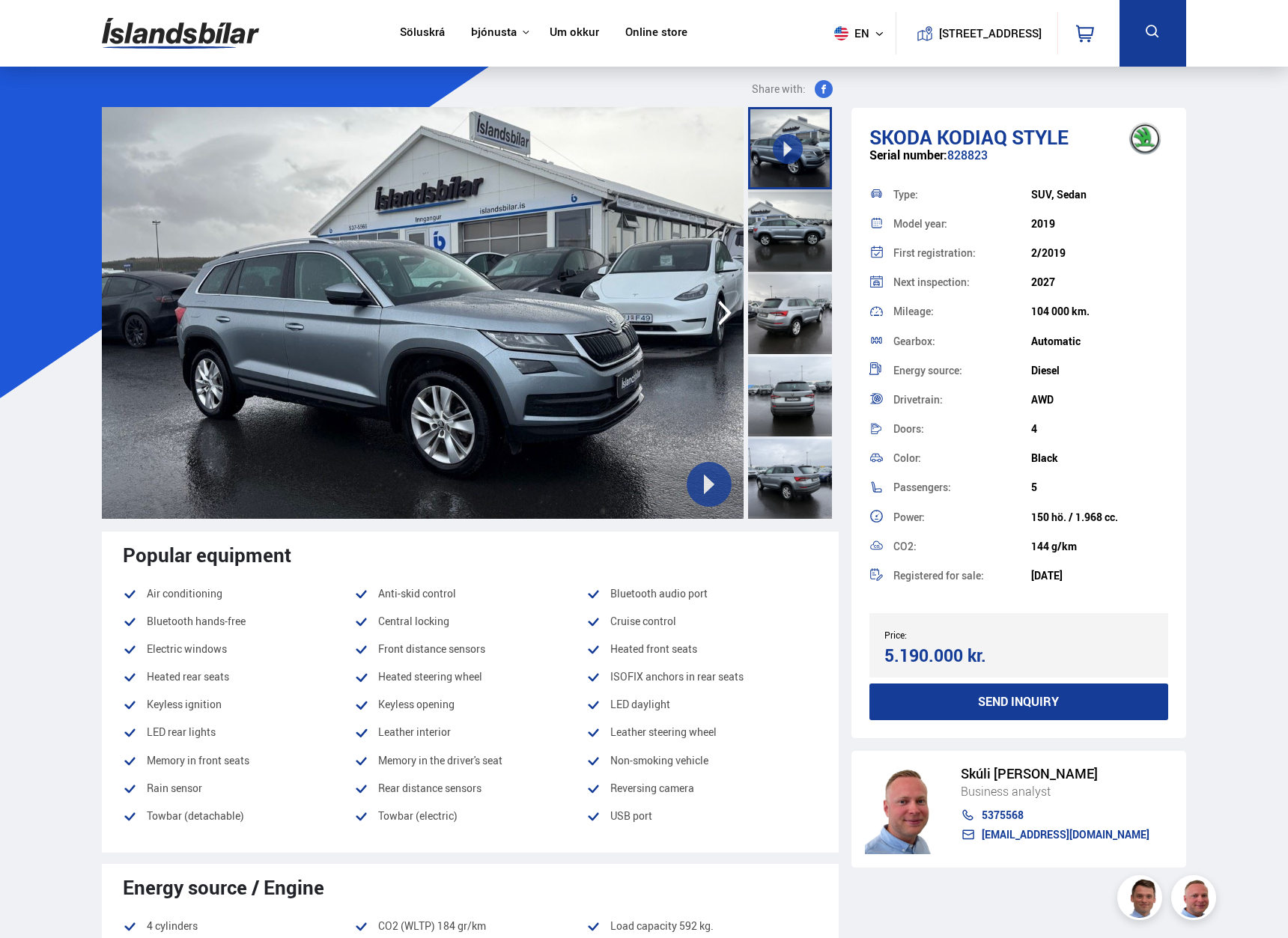
click at [797, 234] on div at bounding box center [789, 230] width 83 height 82
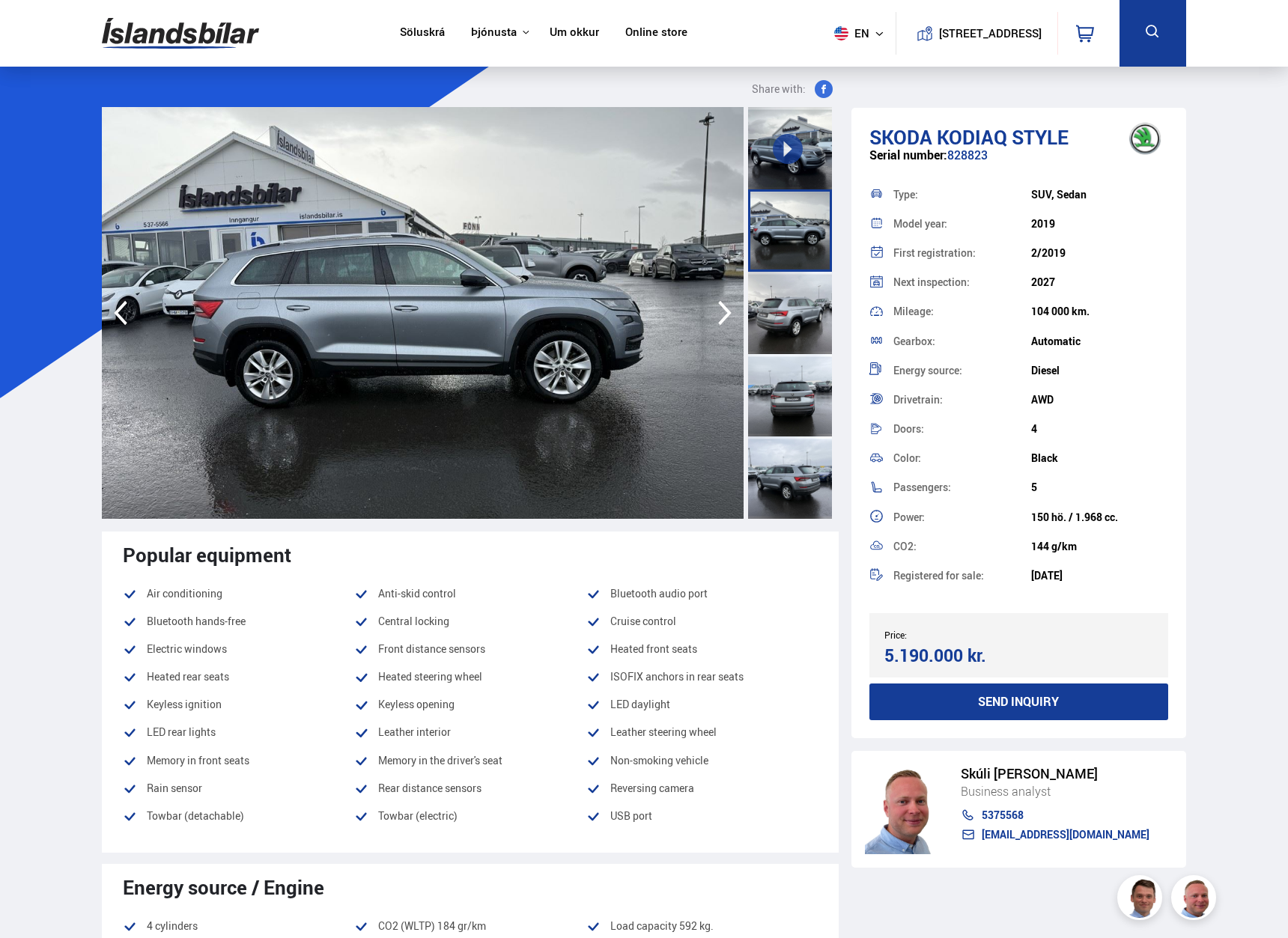
click at [726, 313] on icon "button" at bounding box center [725, 312] width 30 height 36
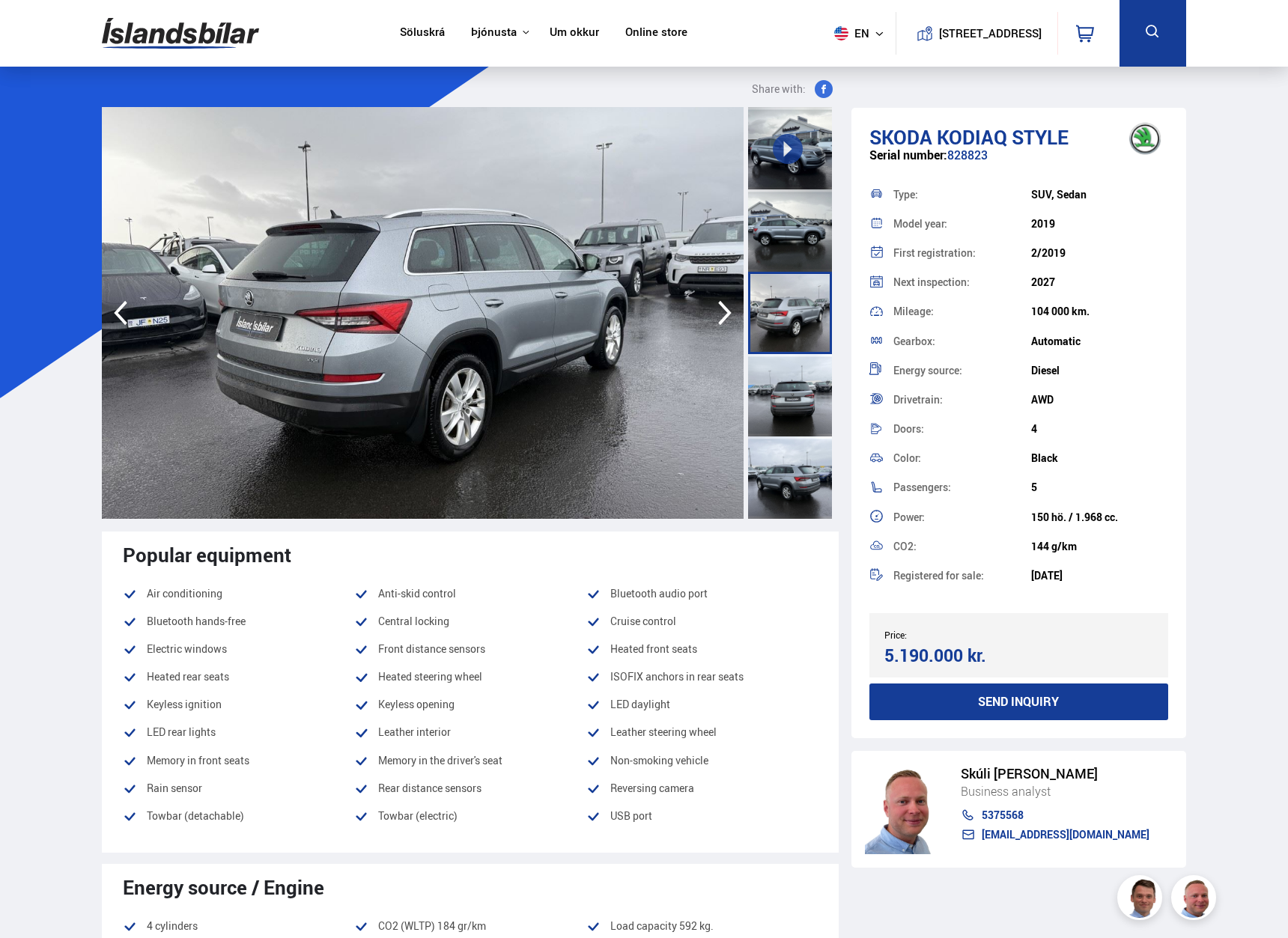
click at [726, 312] on icon "button" at bounding box center [725, 312] width 30 height 36
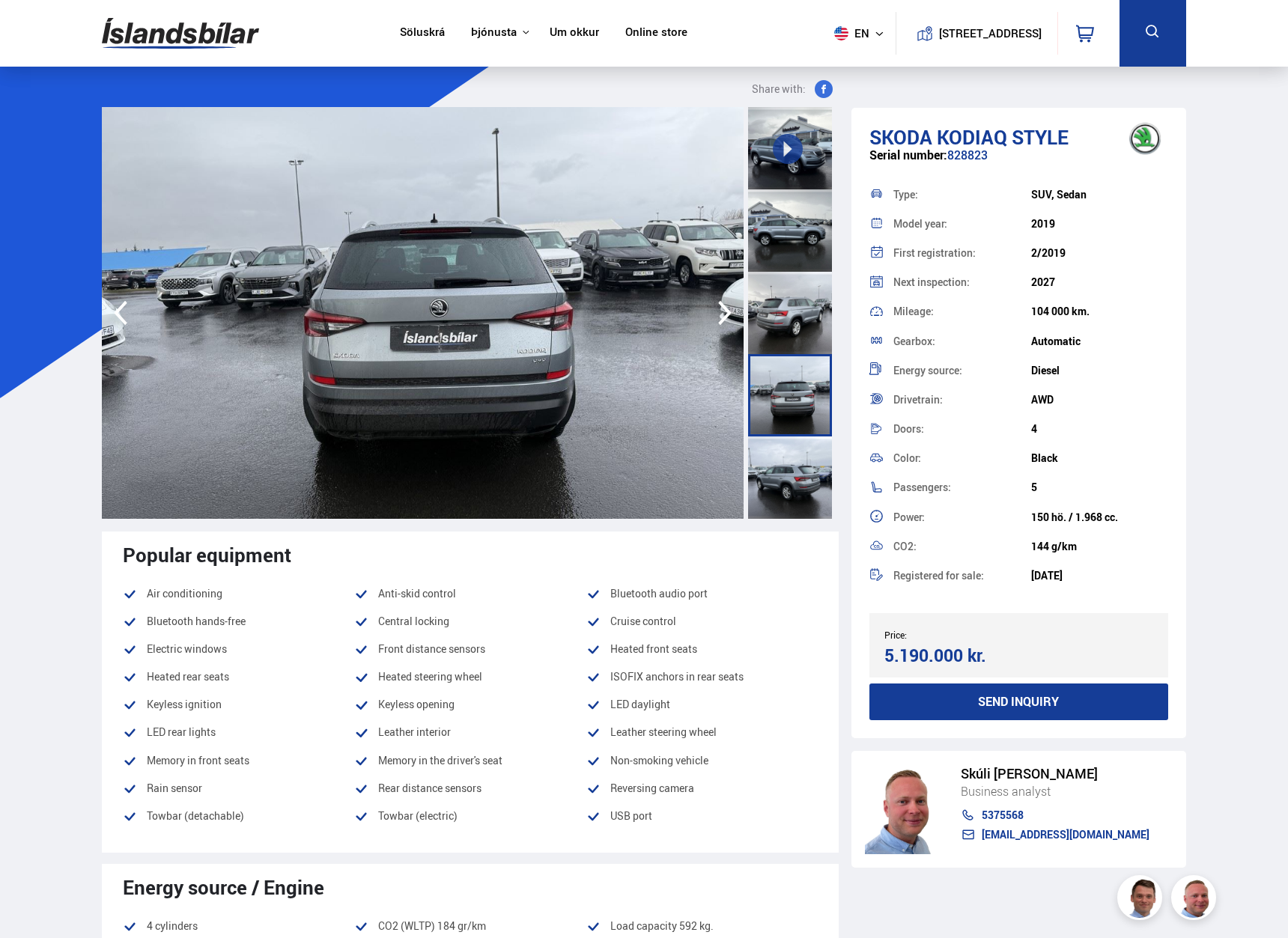
click at [726, 312] on icon "button" at bounding box center [725, 312] width 30 height 36
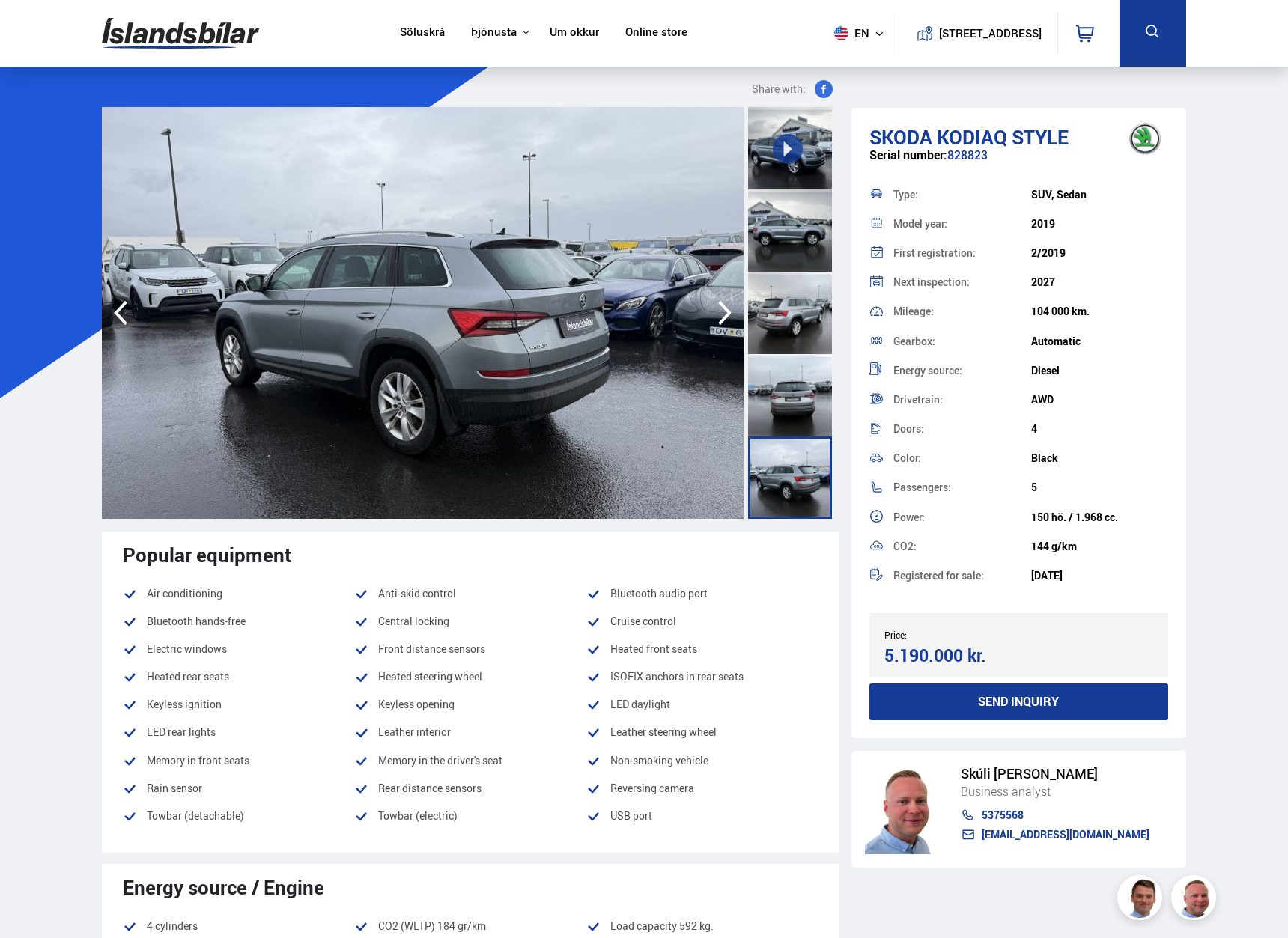
click at [726, 312] on icon "button" at bounding box center [725, 312] width 30 height 36
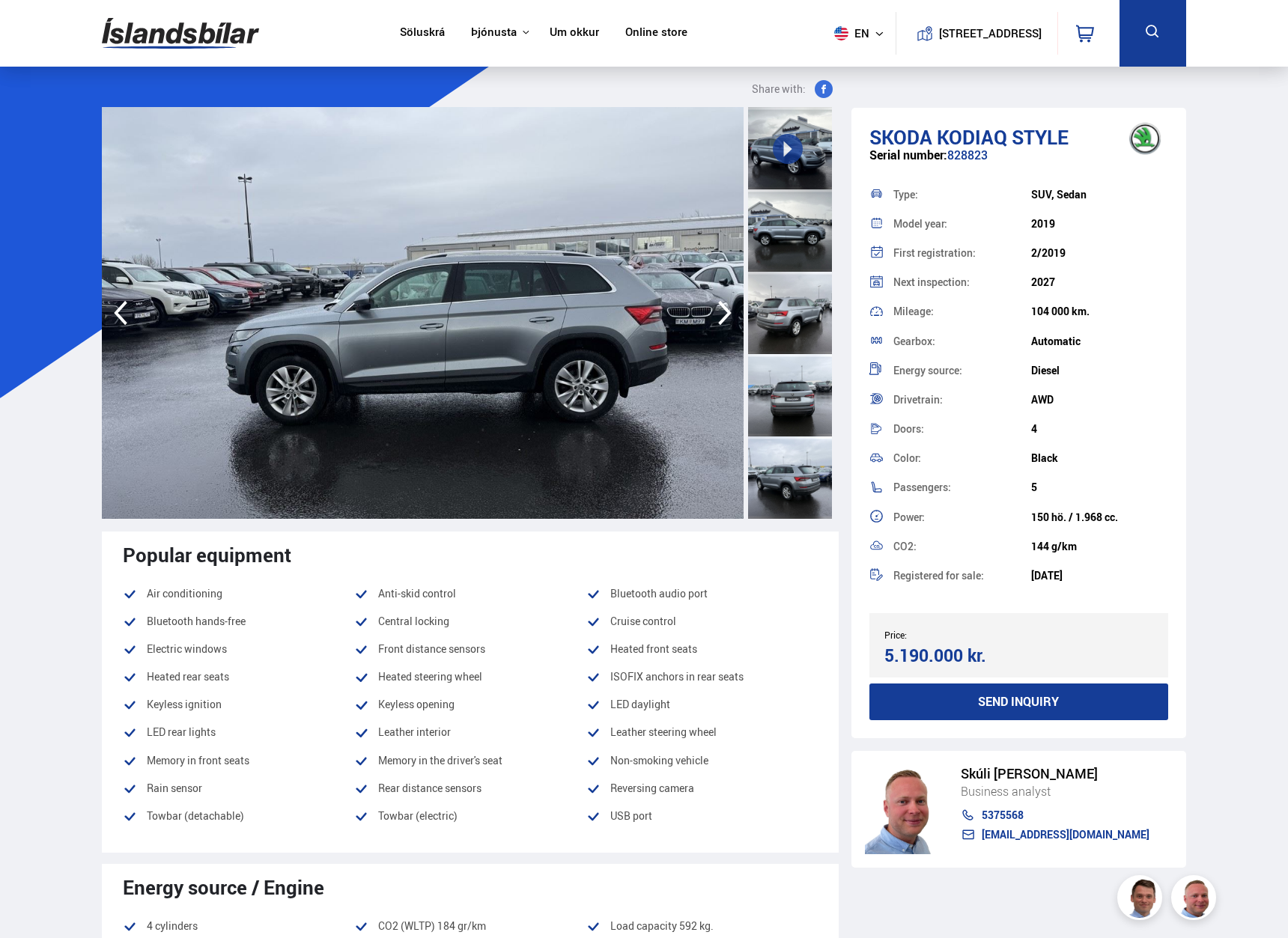
click at [726, 312] on icon "button" at bounding box center [725, 312] width 30 height 36
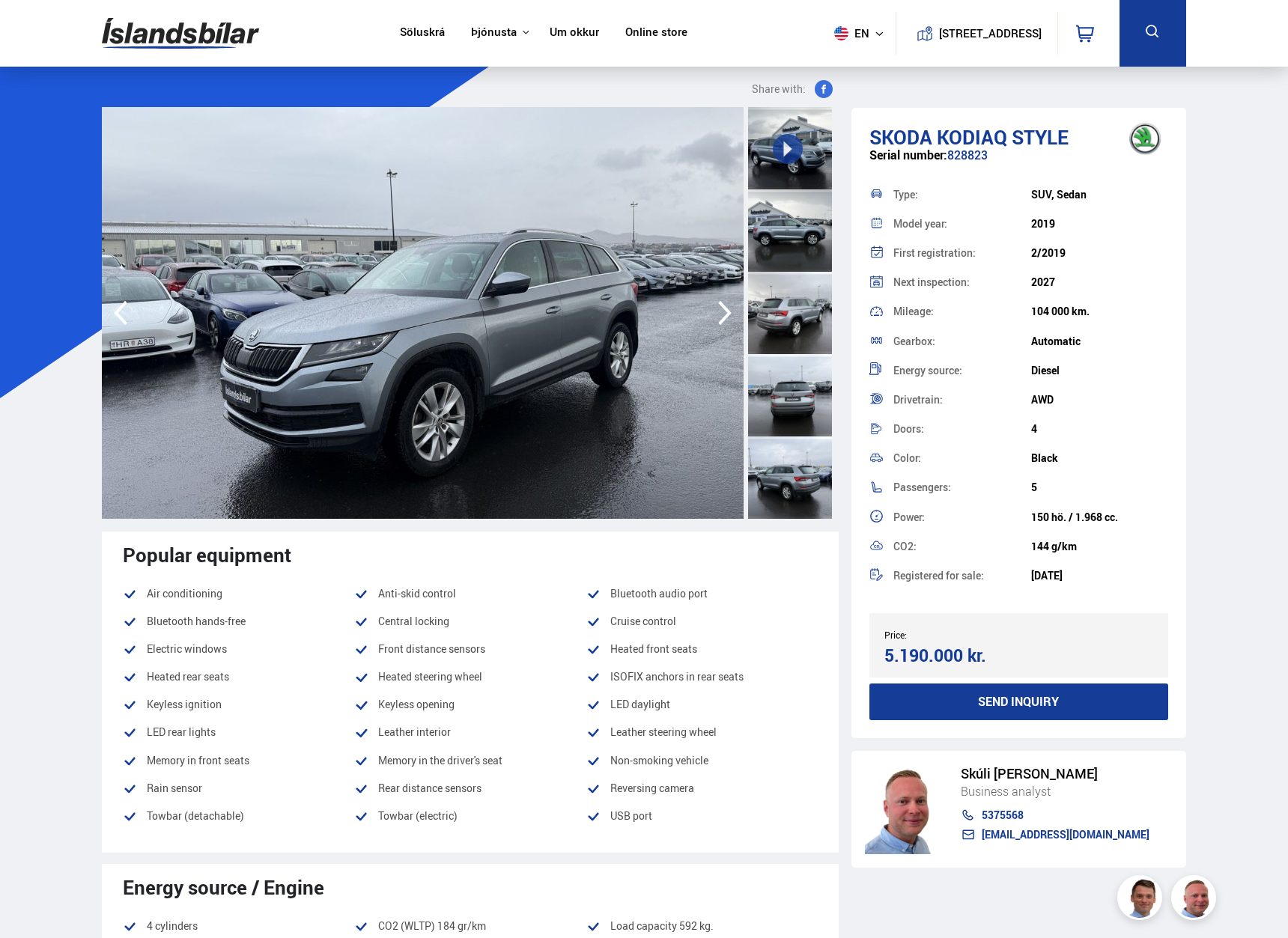
click at [726, 312] on icon "button" at bounding box center [725, 312] width 30 height 36
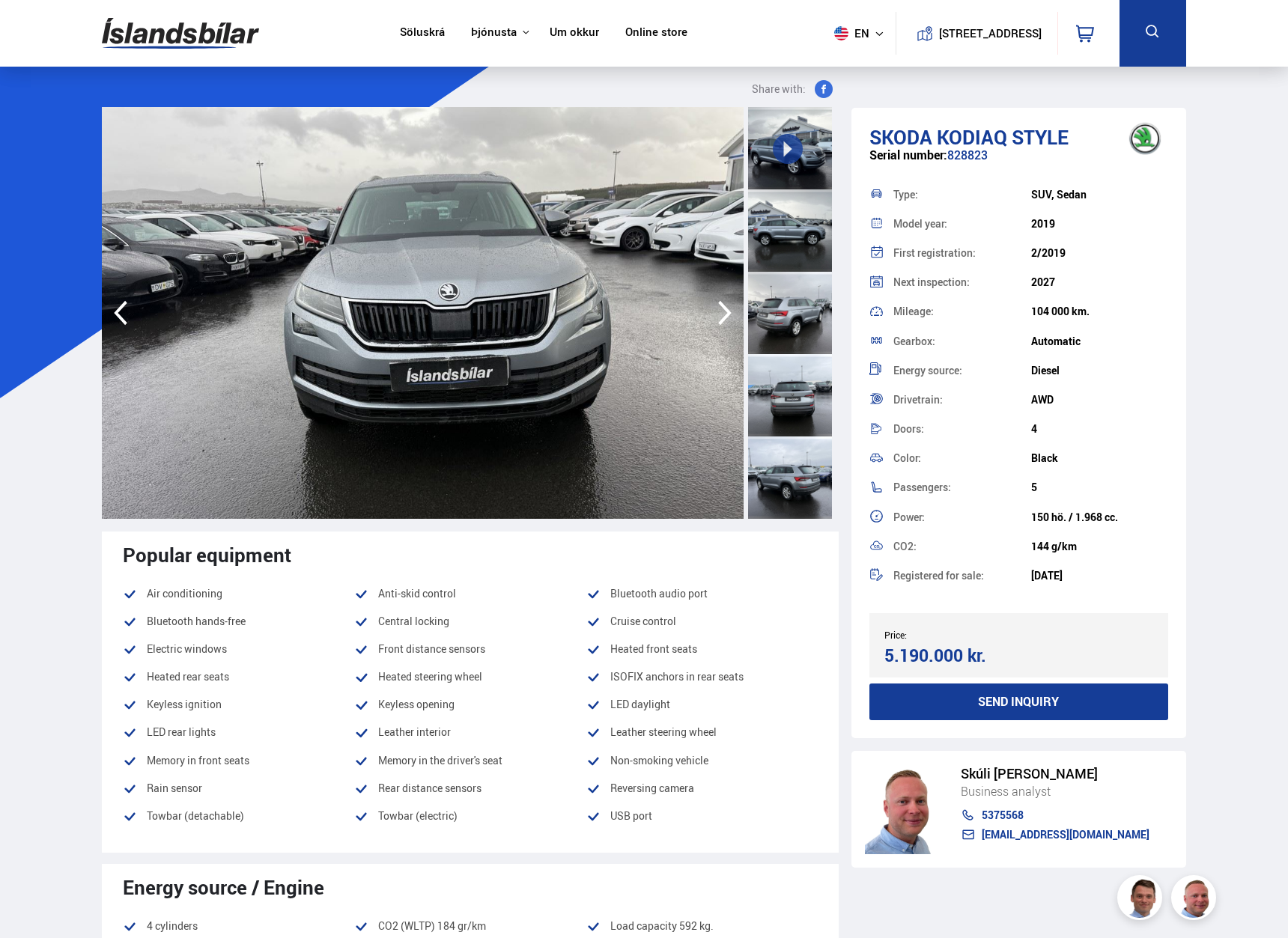
click at [726, 312] on icon "button" at bounding box center [725, 312] width 30 height 36
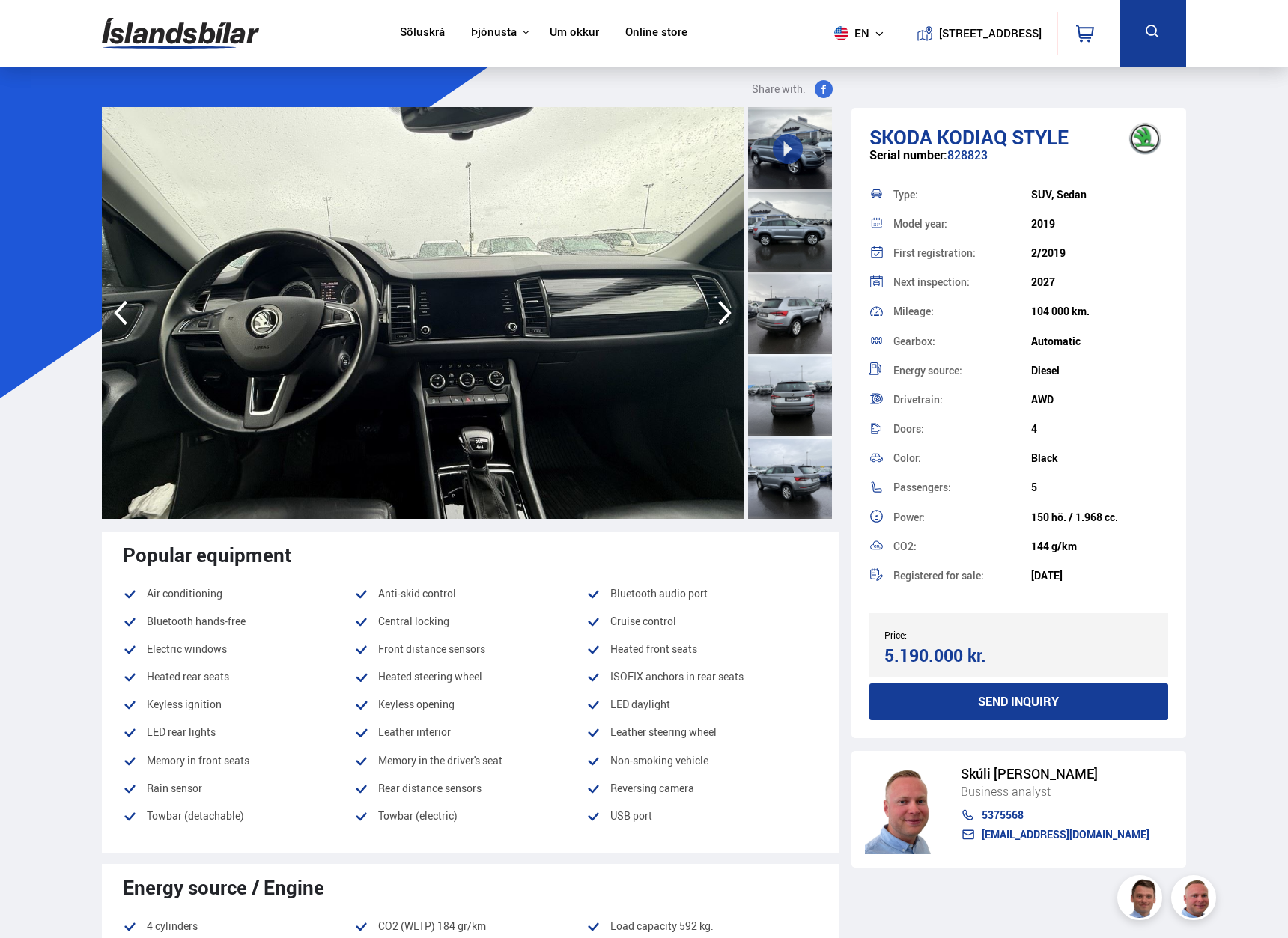
click at [726, 312] on icon "button" at bounding box center [725, 312] width 30 height 36
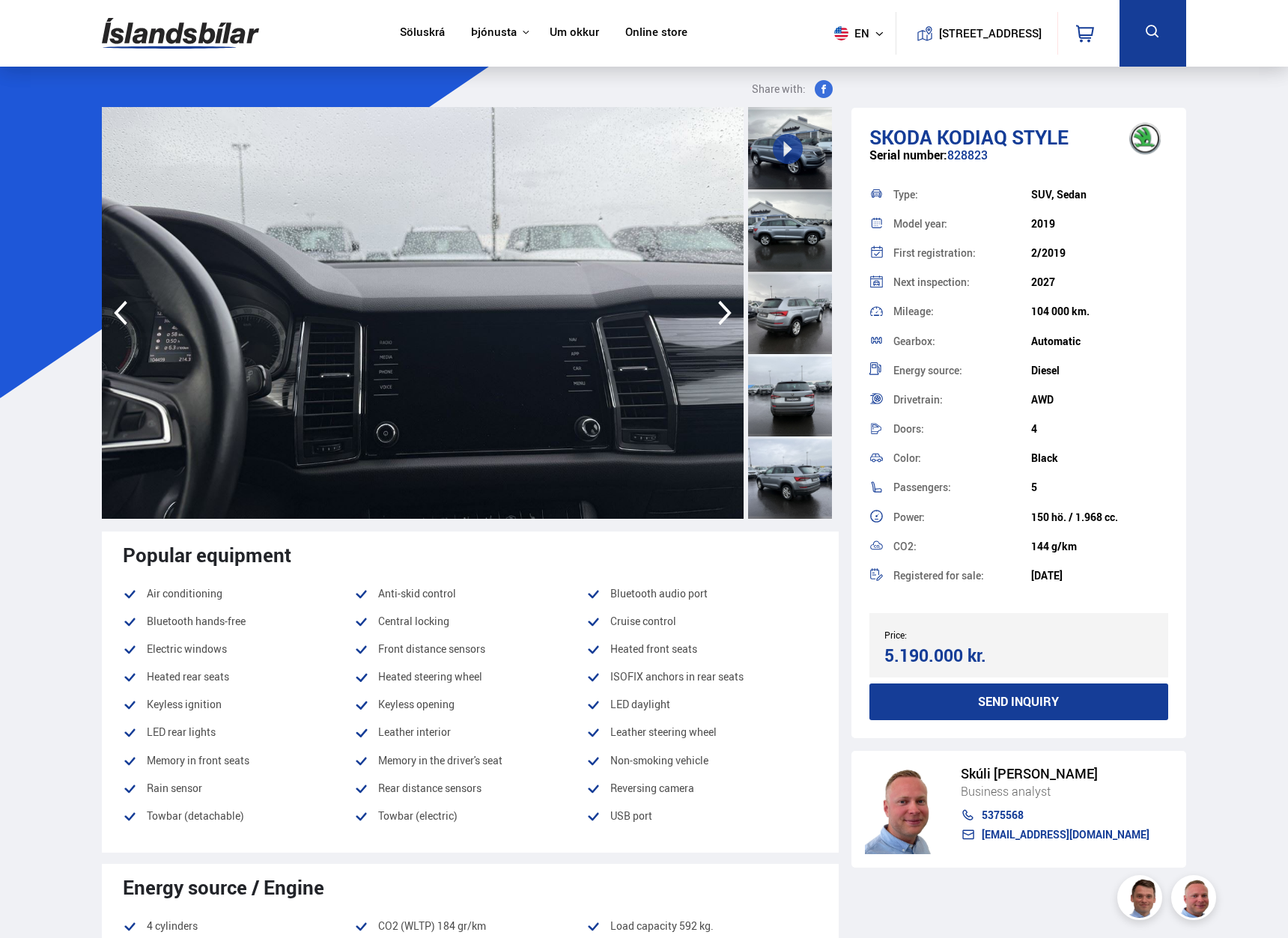
click at [726, 312] on icon "button" at bounding box center [725, 312] width 30 height 36
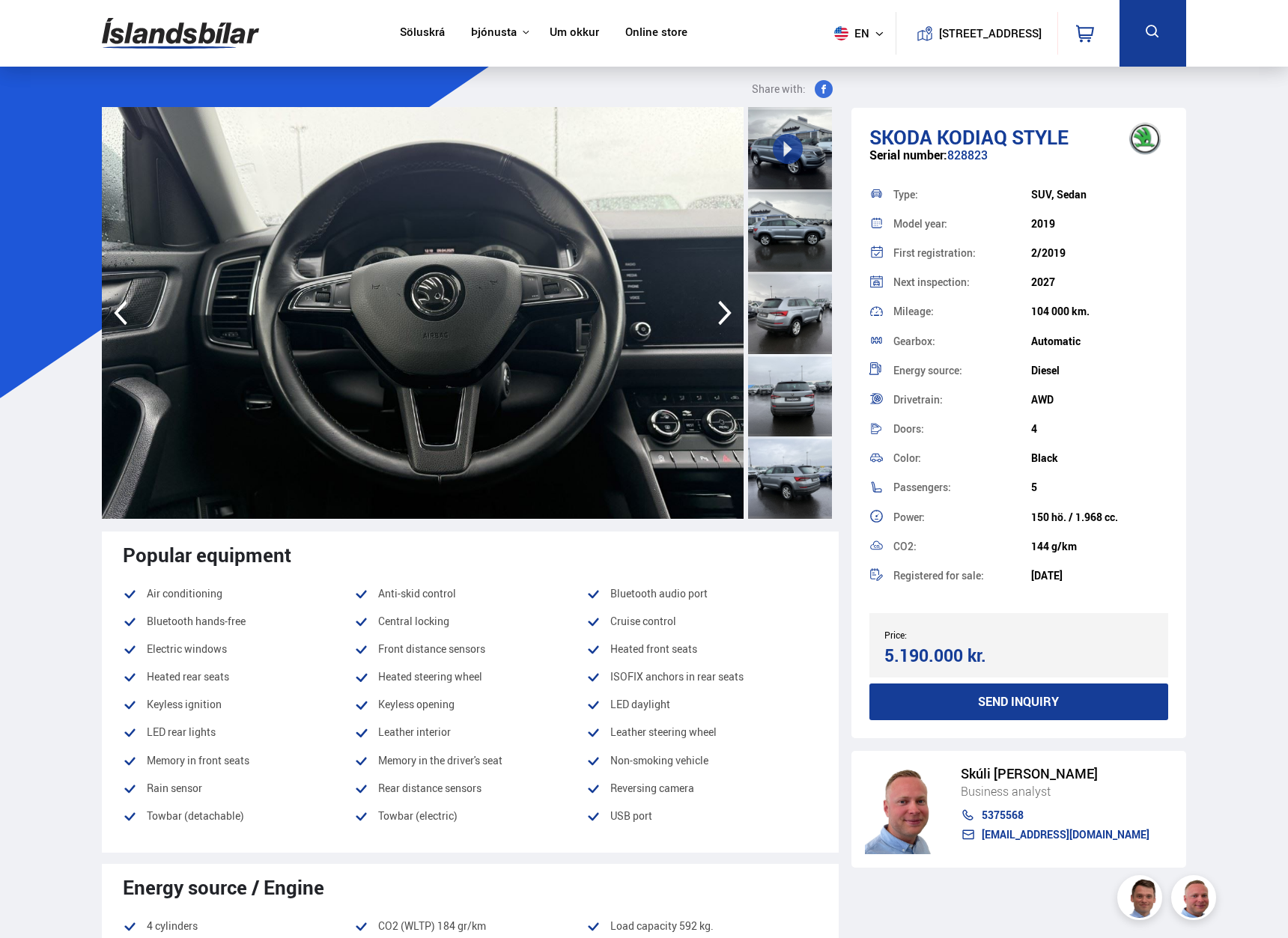
click at [726, 312] on icon "button" at bounding box center [725, 312] width 30 height 36
